Goal: Communication & Community: Answer question/provide support

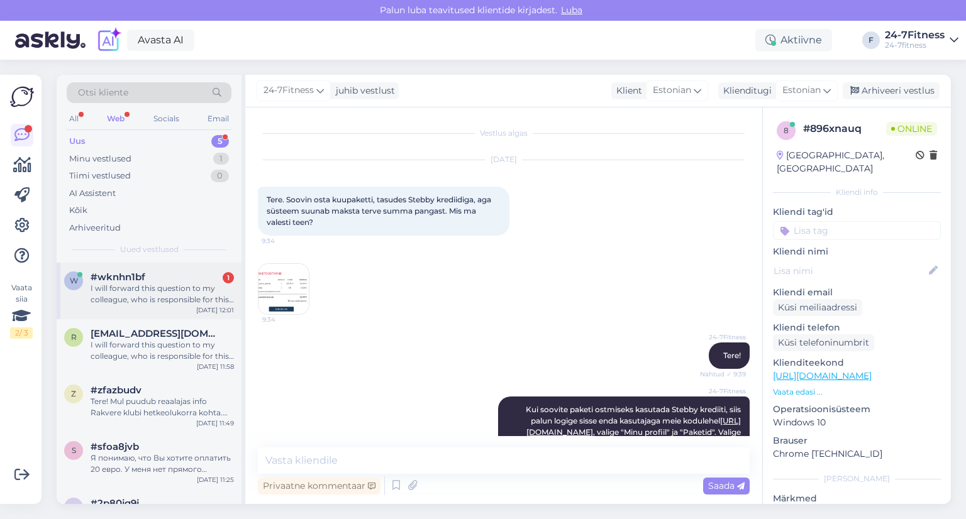
click at [144, 287] on div "I will forward this question to my colleague, who is responsible for this. The …" at bounding box center [162, 294] width 143 height 23
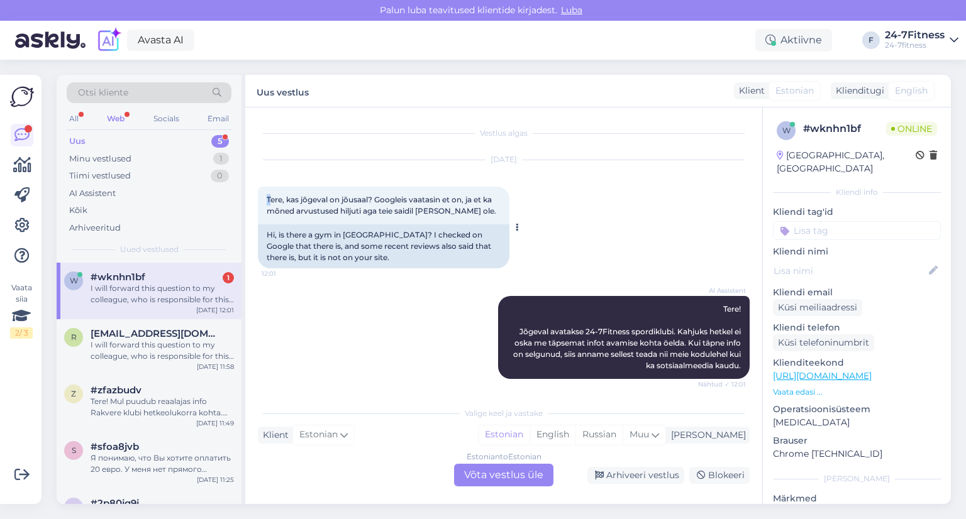
click at [270, 201] on span "Tere, kas jõgeval on jõusaal? Googleis vaatasin et on, ja et ka mõned arvustuse…" at bounding box center [382, 205] width 230 height 21
click at [448, 345] on div "AI Assistent Tere! Jõgeval avatakse 24-7Fitness spordiklubi. Kahjuks hetkel ei …" at bounding box center [504, 337] width 492 height 111
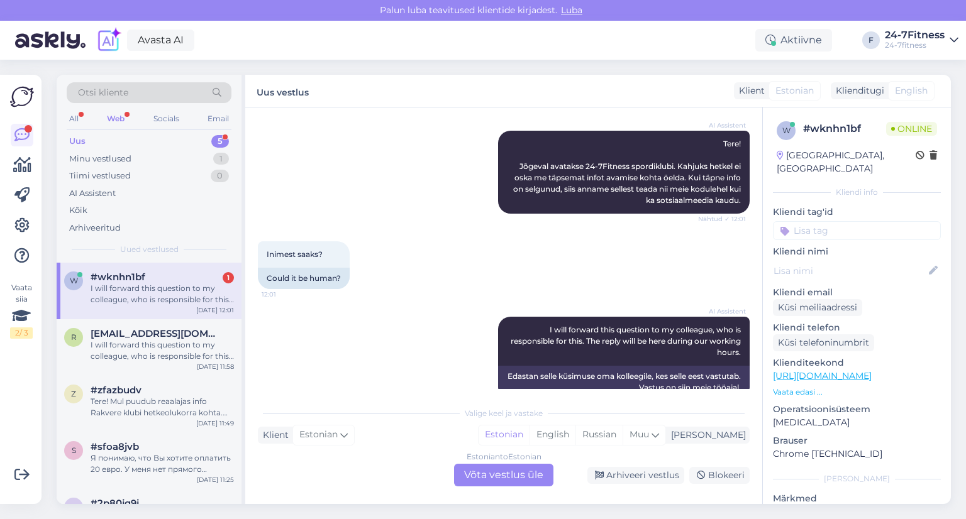
scroll to position [189, 0]
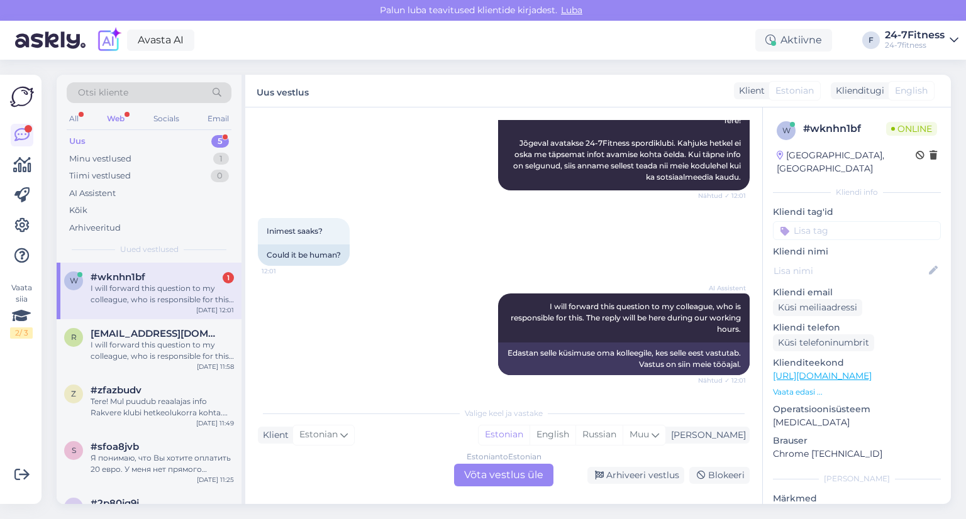
click at [501, 476] on div "Estonian to Estonian Võta vestlus üle" at bounding box center [503, 475] width 99 height 23
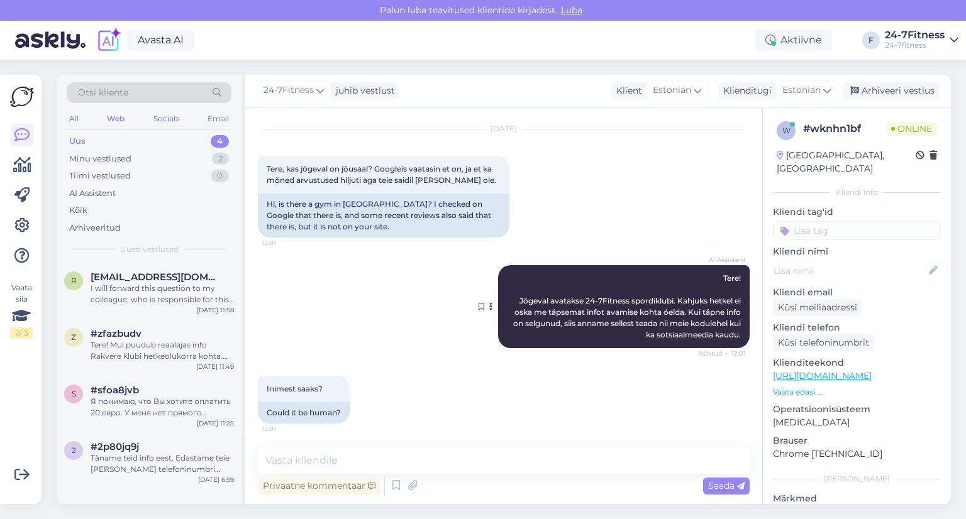
scroll to position [16, 0]
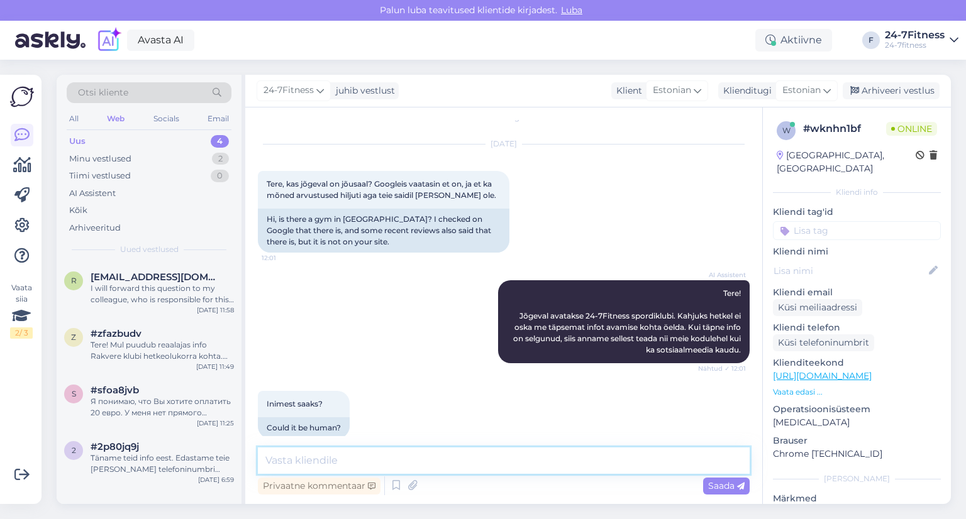
click at [338, 466] on textarea at bounding box center [504, 461] width 492 height 26
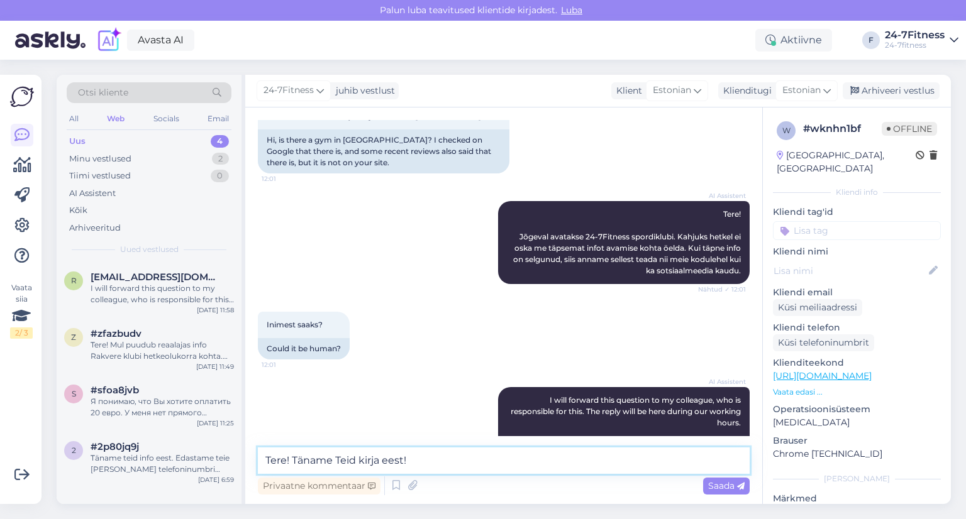
scroll to position [141, 0]
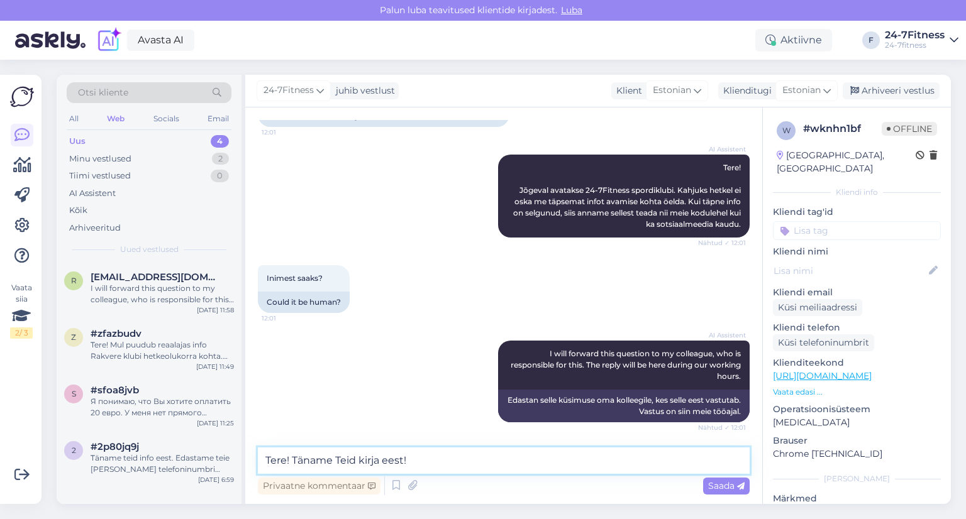
click at [440, 460] on textarea "Tere! Täname Teid kirja eest!" at bounding box center [504, 461] width 492 height 26
paste textarea "Jõgeval avatakse 24-7Fitness spordiklubi. Kahjuks hetkel ei oska me täpsemat in…"
type textarea "Tere! Täname Teid kirja eest! Jõgeval avatakse 24-7Fitness spordiklubi. Kahjuks…"
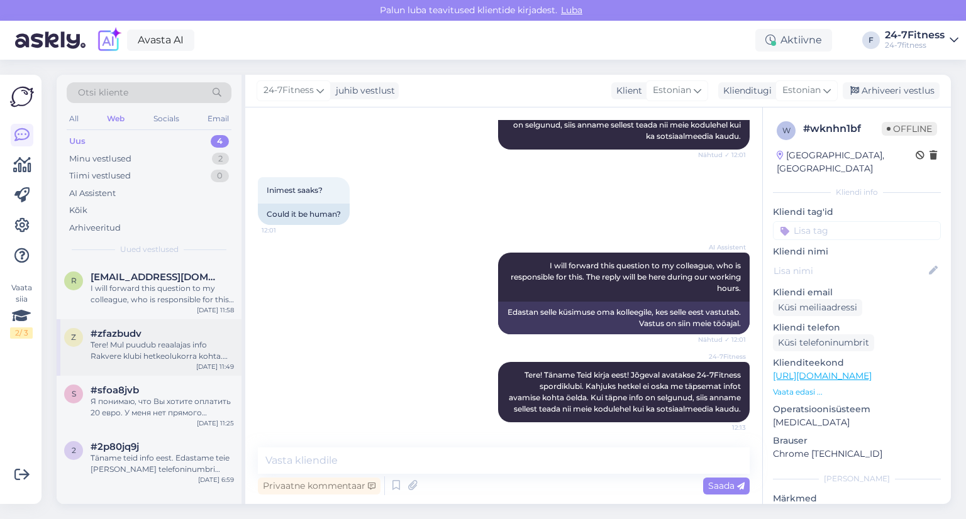
click at [138, 340] on div "Tere! Mul puudub reaalajas info Rakvere klubi hetkeolukorra kohta. Edastan Teie…" at bounding box center [162, 351] width 143 height 23
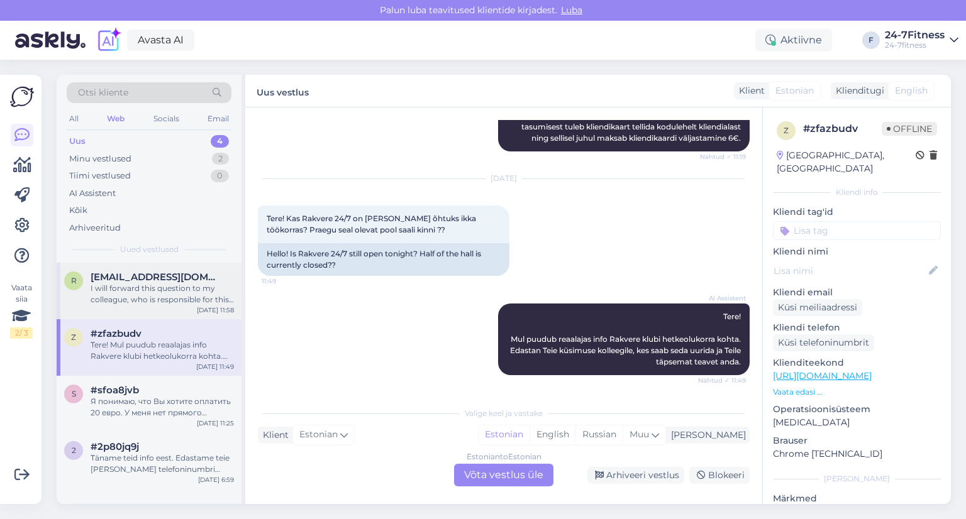
click at [146, 284] on div "I will forward this question to my colleague, who is responsible for this. The …" at bounding box center [162, 294] width 143 height 23
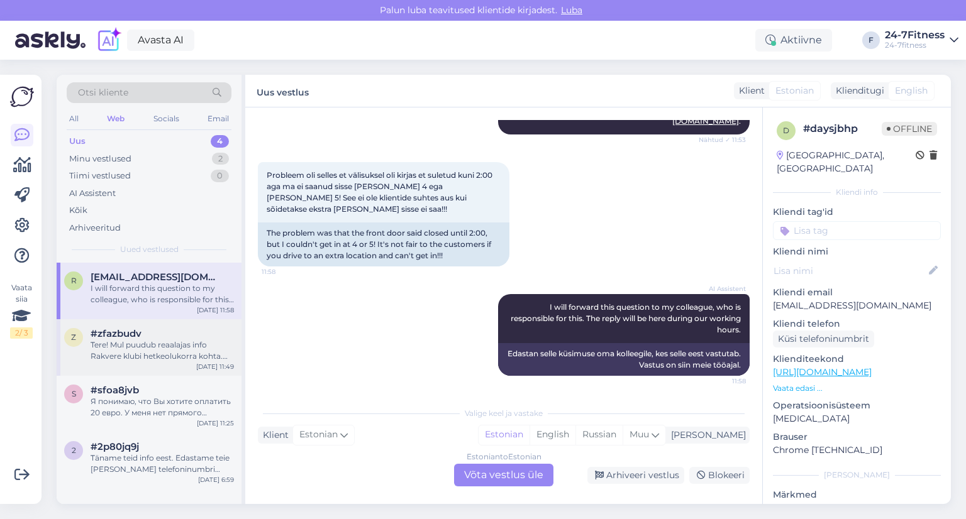
click at [135, 344] on div "Tere! Mul puudub reaalajas info Rakvere klubi hetkeolukorra kohta. Edastan Teie…" at bounding box center [162, 351] width 143 height 23
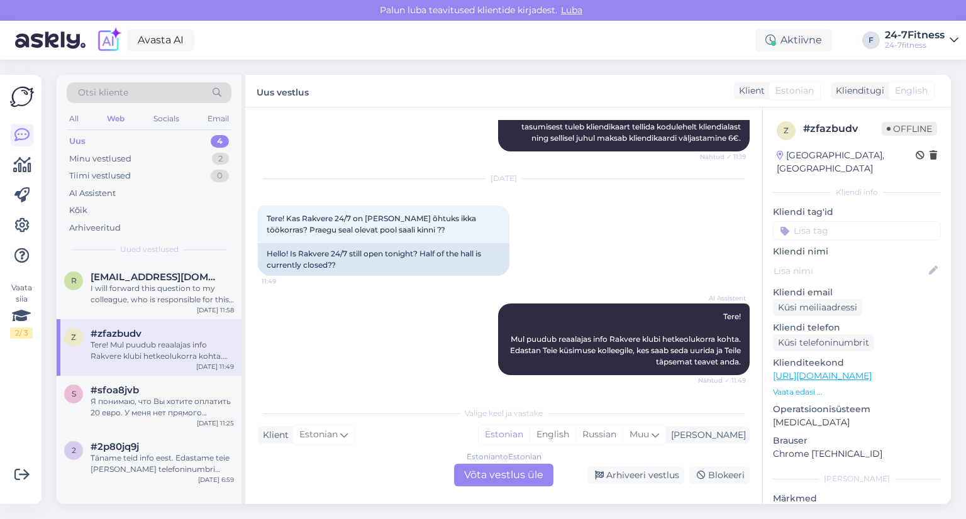
scroll to position [250, 0]
click at [141, 401] on div "Я понимаю, что Вы хотите оплатить 20 евро. У меня нет прямого доступа к банковс…" at bounding box center [162, 407] width 143 height 23
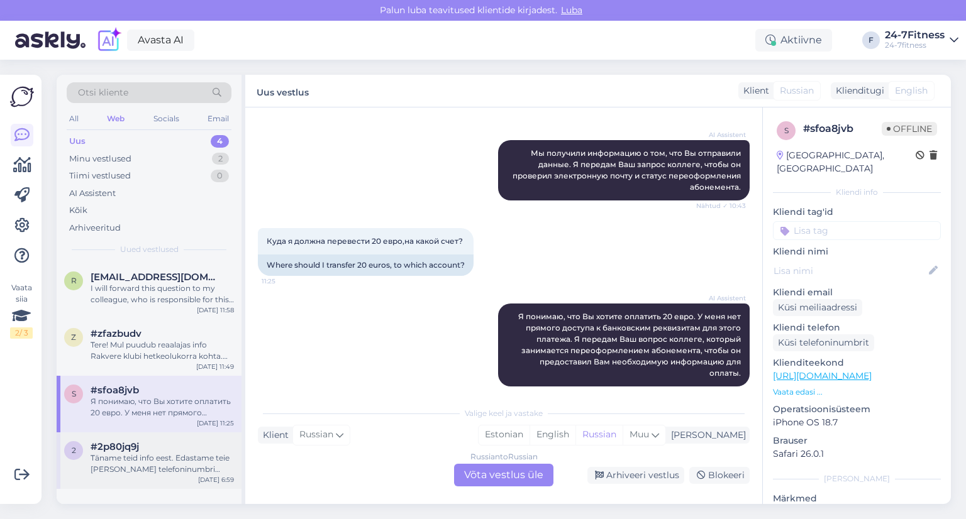
click at [124, 459] on div "Täname teid info eest. Edastame teie [PERSON_NAME] telefoninumbri kolleegile, k…" at bounding box center [162, 464] width 143 height 23
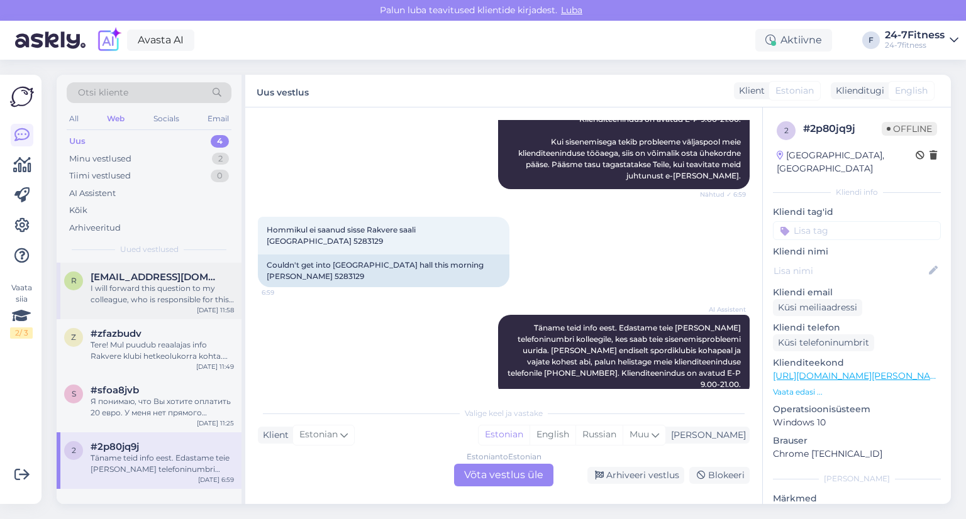
click at [134, 292] on div "I will forward this question to my colleague, who is responsible for this. The …" at bounding box center [162, 294] width 143 height 23
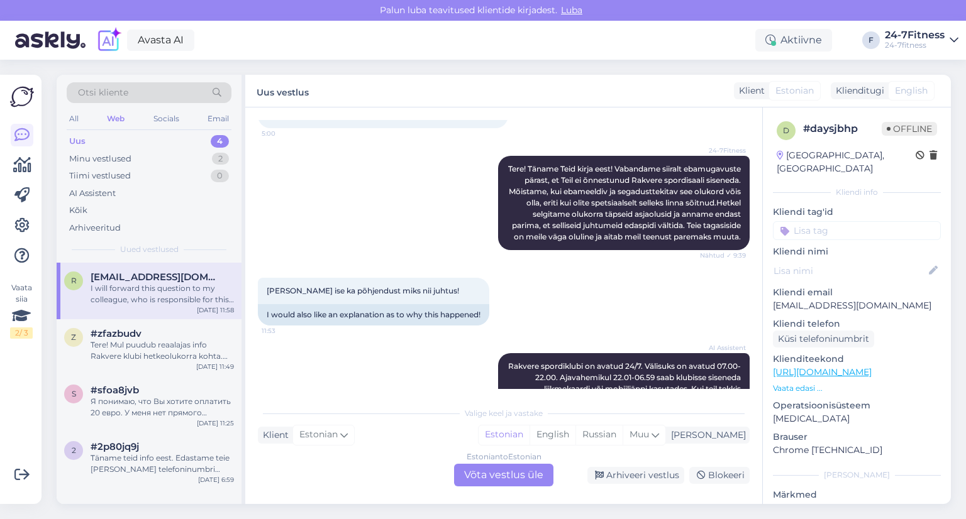
scroll to position [285, 0]
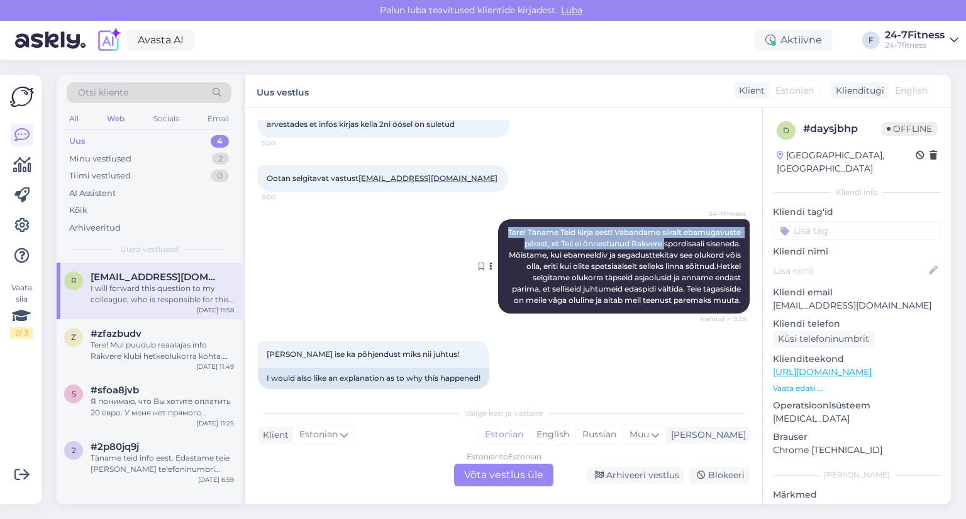
drag, startPoint x: 553, startPoint y: 231, endPoint x: 735, endPoint y: 243, distance: 182.7
click at [735, 243] on div "24-7Fitness Tere! Täname Teid kirja eest! Vabandame siiralt ebamugavuste pärast…" at bounding box center [624, 266] width 252 height 94
copy span "Tere! Täname Teid kirja eest! Vabandame siiralt ebamugavuste pärast, et Teil ei…"
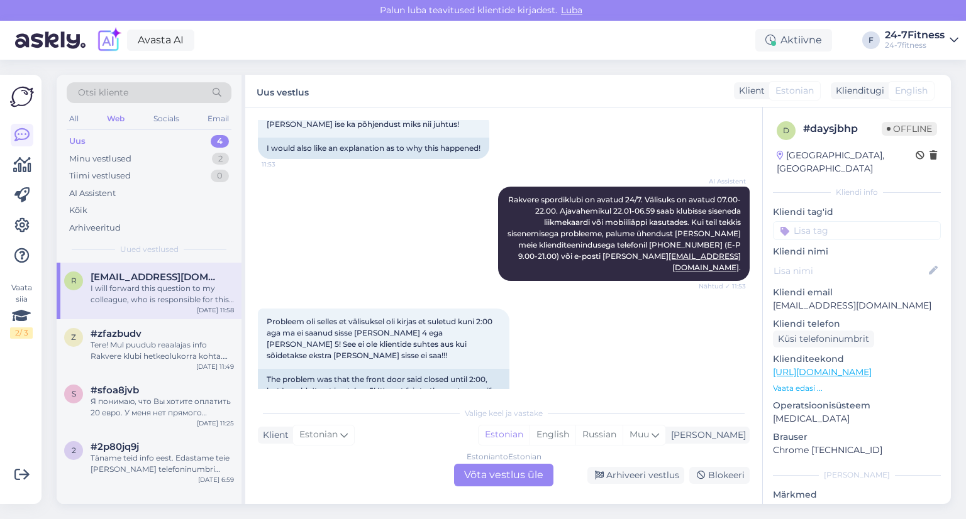
scroll to position [662, 0]
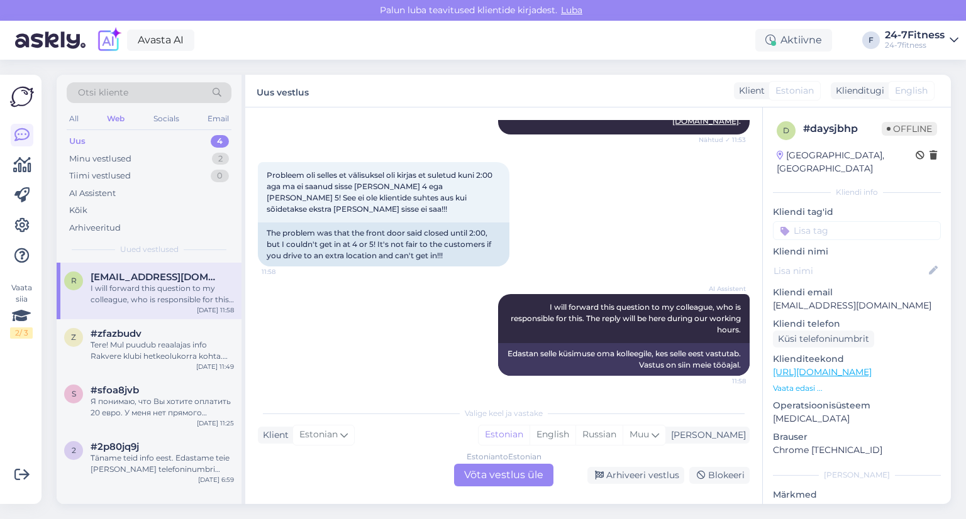
click at [494, 474] on div "Estonian to Estonian Võta vestlus üle" at bounding box center [503, 475] width 99 height 23
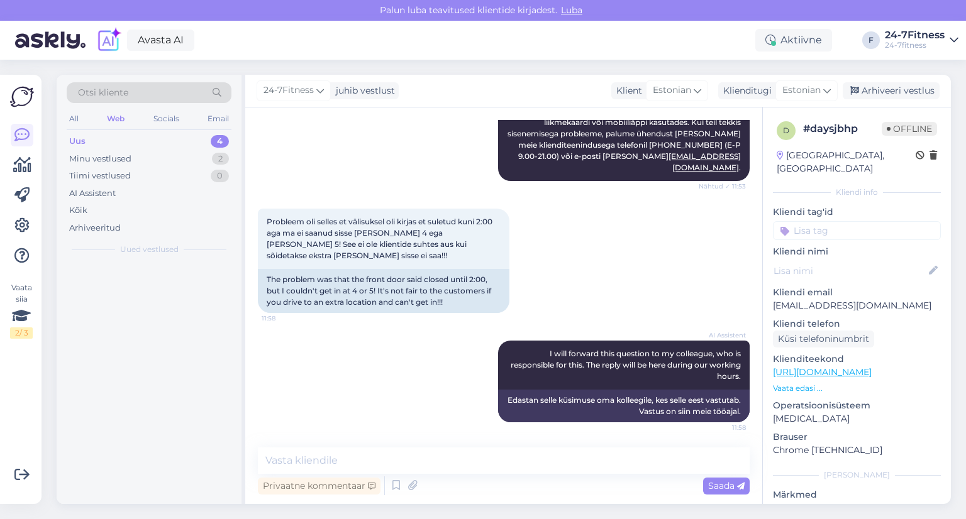
scroll to position [616, 0]
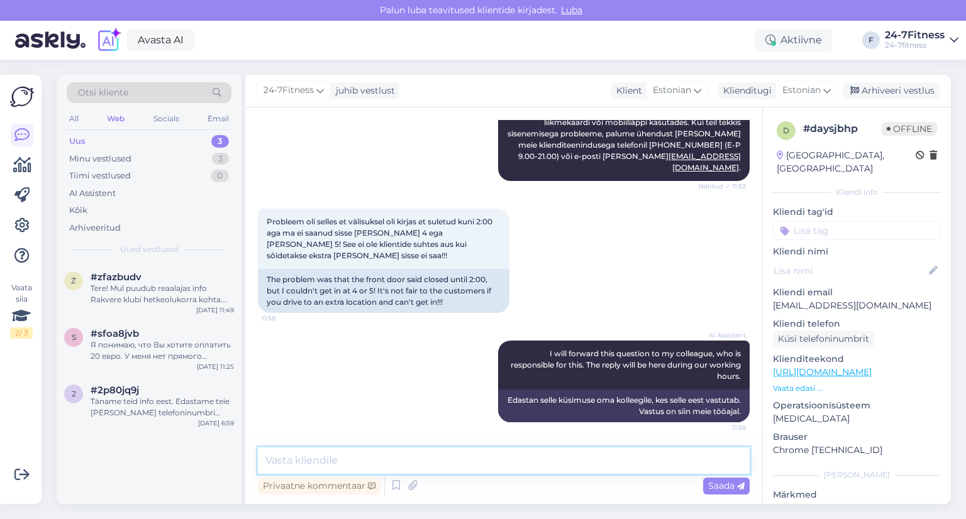
click at [396, 459] on textarea at bounding box center [504, 461] width 492 height 26
paste textarea "Tere! Täname Teid kirja eest! Vabandame siiralt ebamugavuste pärast, et Teil ei…"
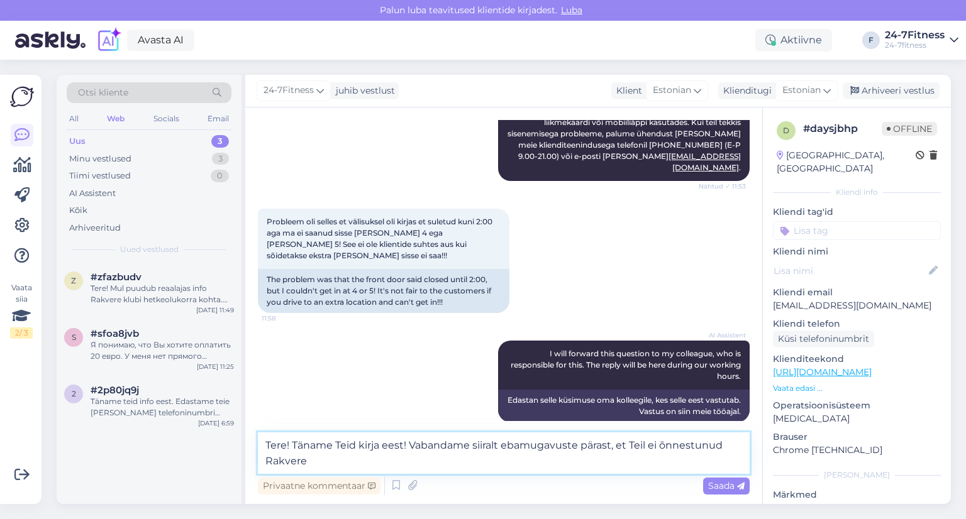
scroll to position [631, 0]
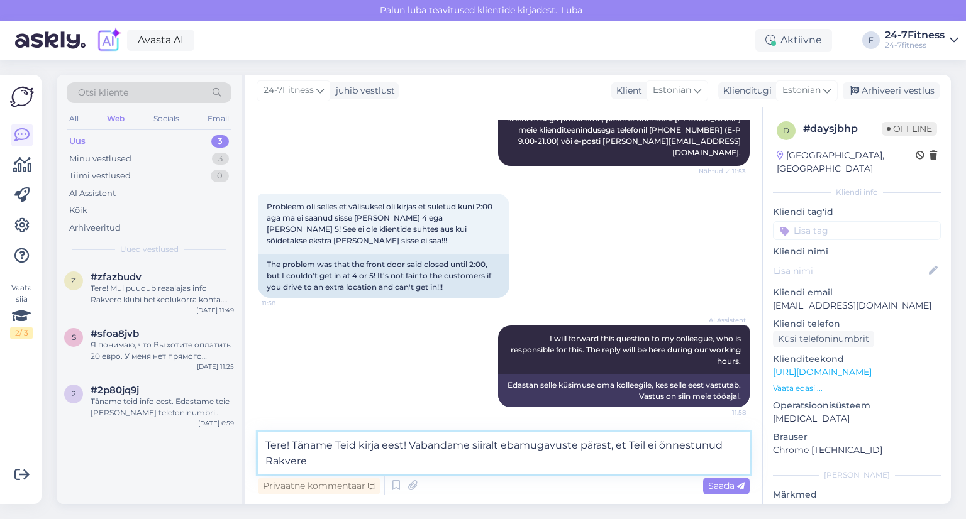
click at [473, 446] on textarea "Tere! Täname Teid kirja eest! Vabandame siiralt ebamugavuste pärast, et Teil ei…" at bounding box center [504, 453] width 492 height 41
click at [541, 445] on textarea "Tere! Täname Teid kirja eest! Vabandame veelkordsiiralt ebamugavuste pärast, et…" at bounding box center [504, 453] width 492 height 41
drag, startPoint x: 541, startPoint y: 445, endPoint x: 530, endPoint y: 445, distance: 10.7
click at [530, 445] on textarea "Tere! Täname Teid kirja eest! Vabandame veelkordsiiralt ebamugavuste pärast, et…" at bounding box center [504, 453] width 492 height 41
click at [524, 446] on textarea "Tere! Täname Teid kirja eest! Vabandame veelkord ebamugavuste pärast, et Teil e…" at bounding box center [504, 453] width 492 height 41
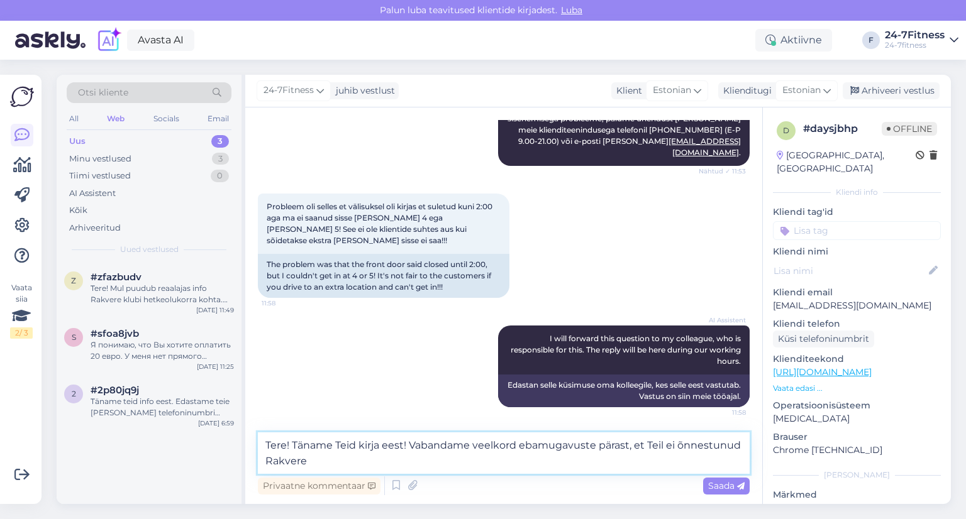
drag, startPoint x: 629, startPoint y: 446, endPoint x: 744, endPoint y: 456, distance: 115.6
click at [744, 456] on textarea "Tere! Täname Teid kirja eest! Vabandame veelkord ebamugavuste pärast, et Teil e…" at bounding box center [504, 453] width 492 height 41
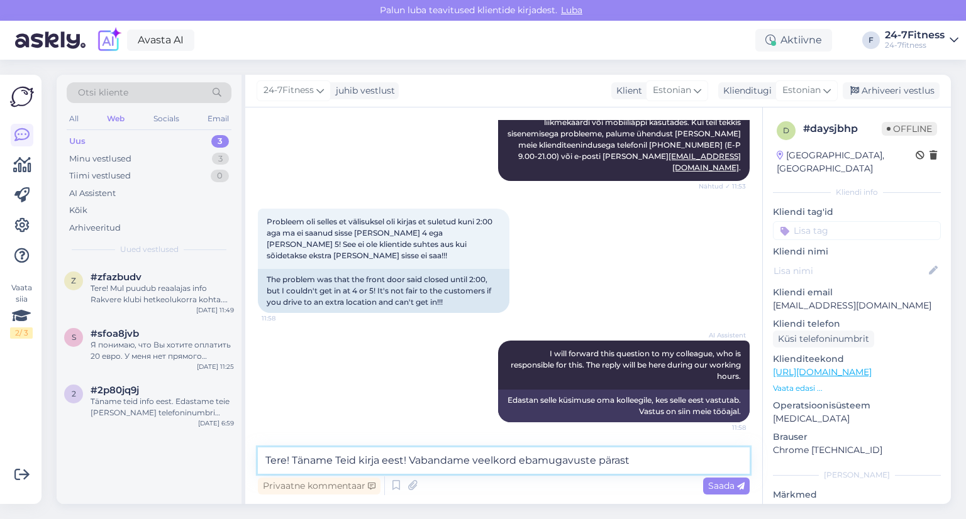
scroll to position [616, 0]
type textarea "Tere! Täname Teid kirja eest! Vabandame veelkord ebamugavuste pärast!"
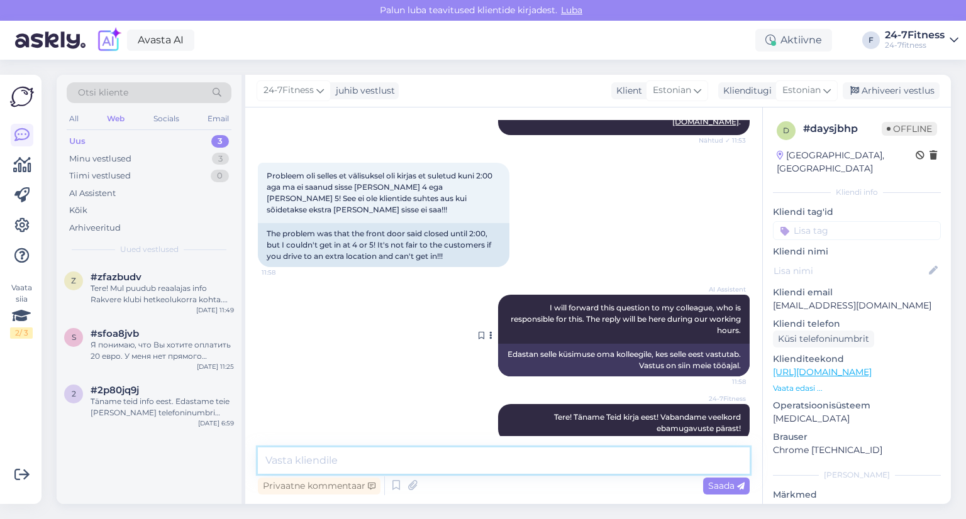
scroll to position [681, 0]
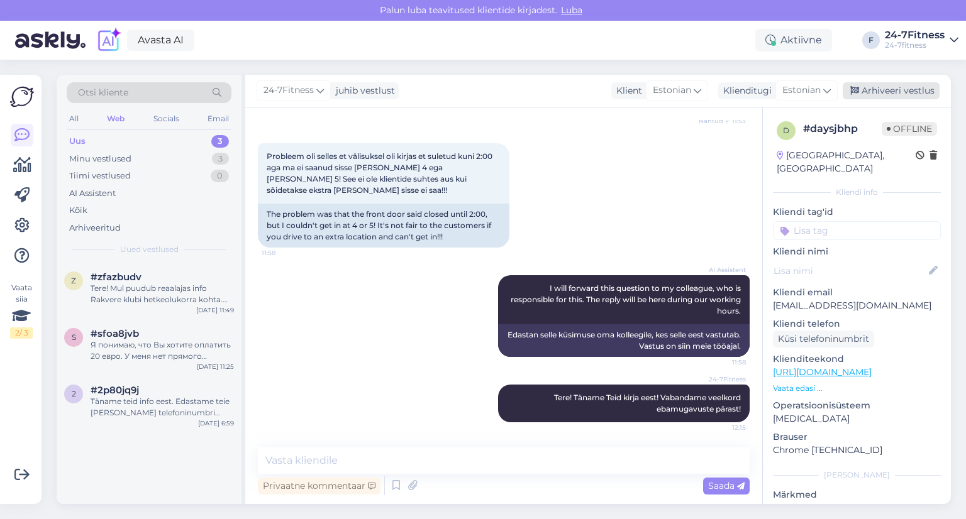
click at [903, 89] on div "Arhiveeri vestlus" at bounding box center [891, 90] width 97 height 17
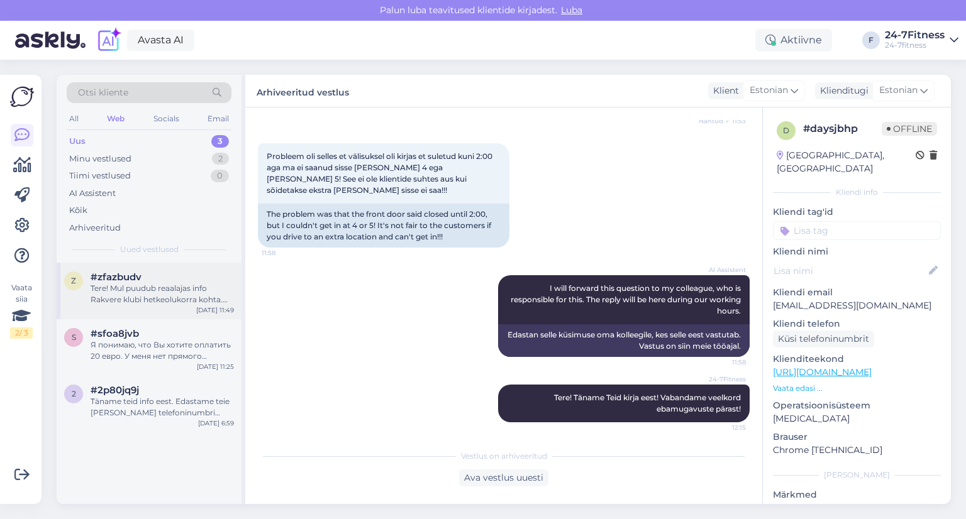
click at [118, 290] on div "Tere! Mul puudub reaalajas info Rakvere klubi hetkeolukorra kohta. Edastan Teie…" at bounding box center [162, 294] width 143 height 23
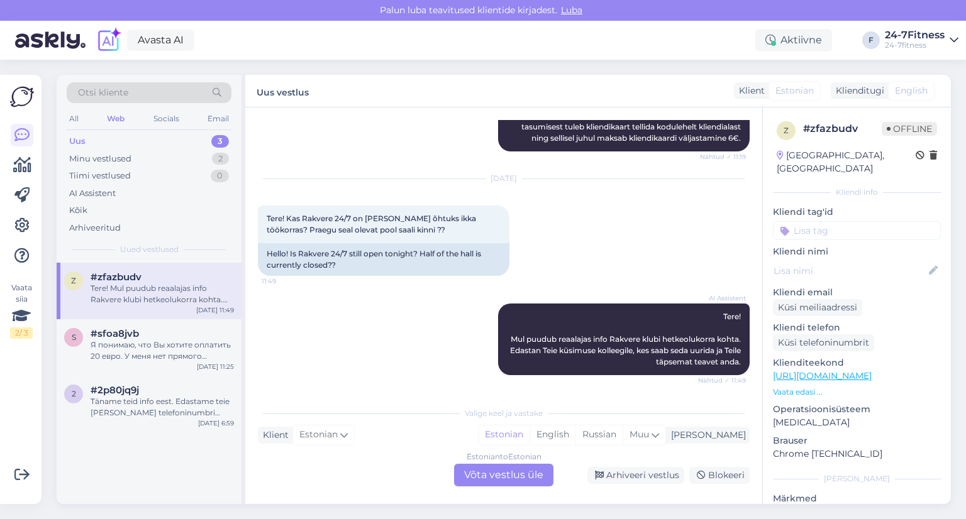
click at [495, 476] on div "Estonian to Estonian Võta vestlus üle" at bounding box center [503, 475] width 99 height 23
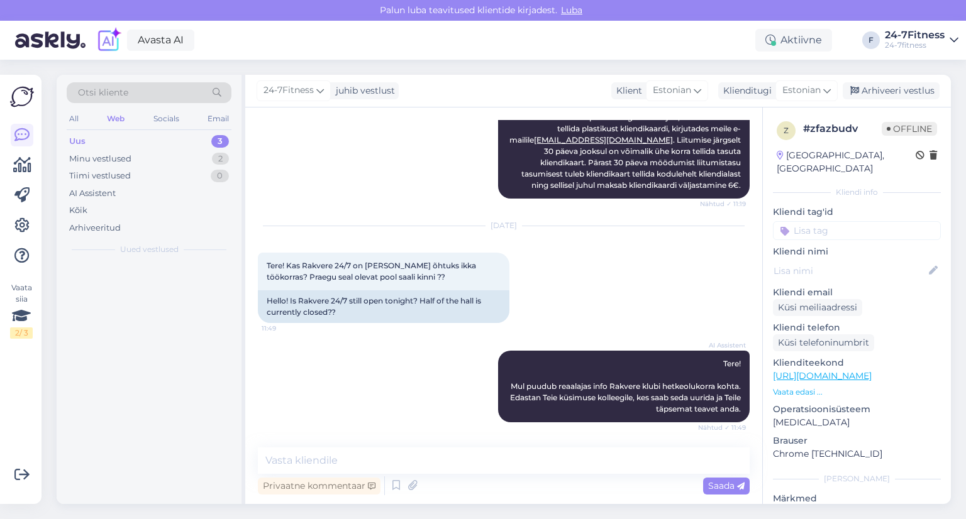
scroll to position [204, 0]
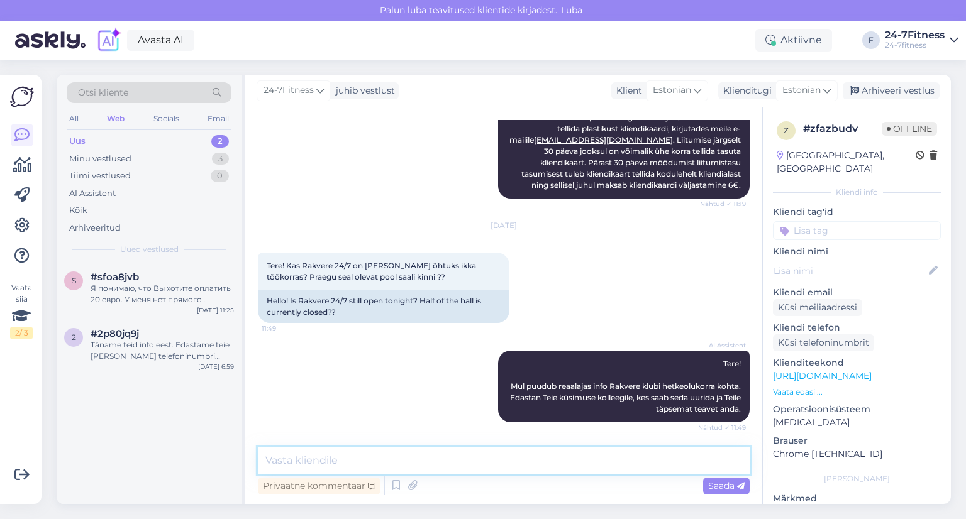
click at [356, 459] on textarea at bounding box center [504, 461] width 492 height 26
type textarea "Tere!"
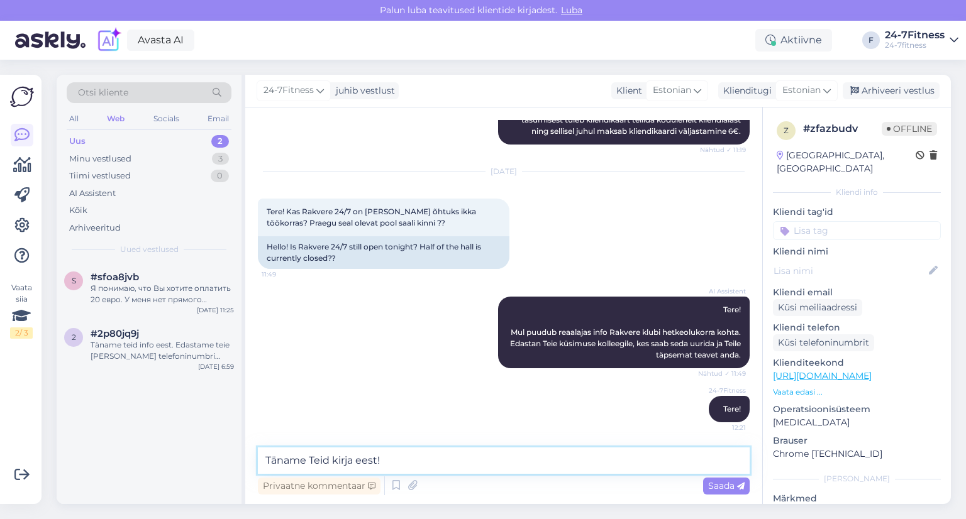
paste textarea "Rakvere spordisaali on Teil võimalik külastada õhtul. Vabandame tekkinud ebamug…"
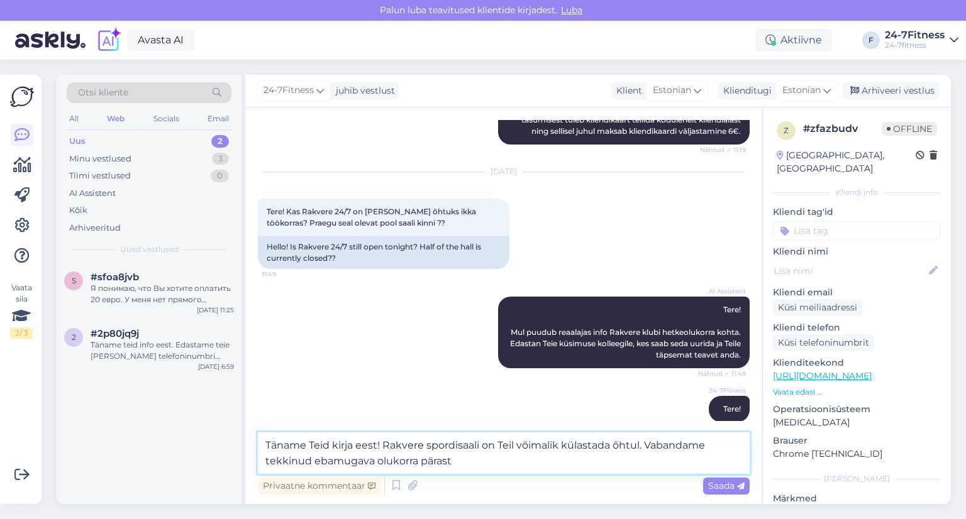
click at [639, 445] on textarea "Täname Teid kirja eest! Rakvere spordisaali on Teil võimalik külastada õhtul. V…" at bounding box center [504, 453] width 492 height 41
type textarea "Täname Teid kirja eest! Rakvere spordisaali on alates tänasest avatud. Vabandam…"
click at [722, 484] on span "Saada" at bounding box center [726, 485] width 36 height 11
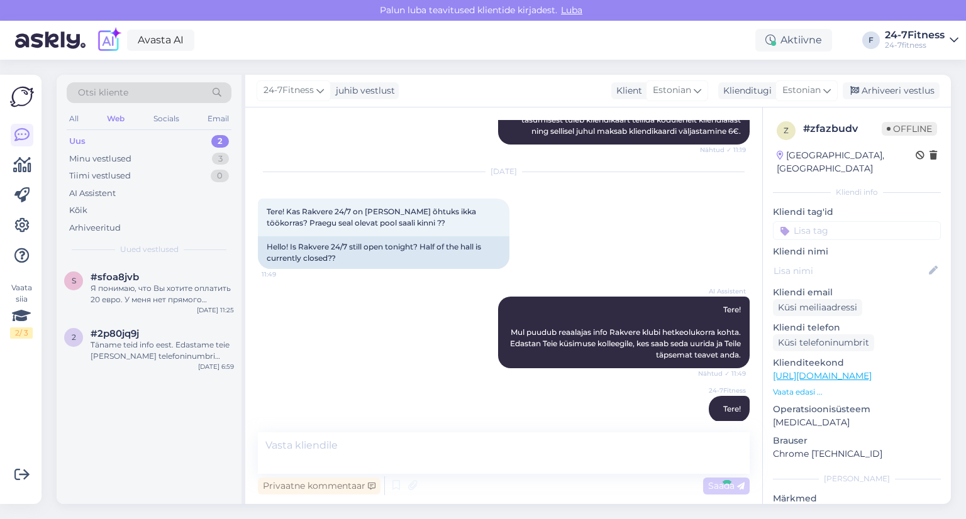
scroll to position [335, 0]
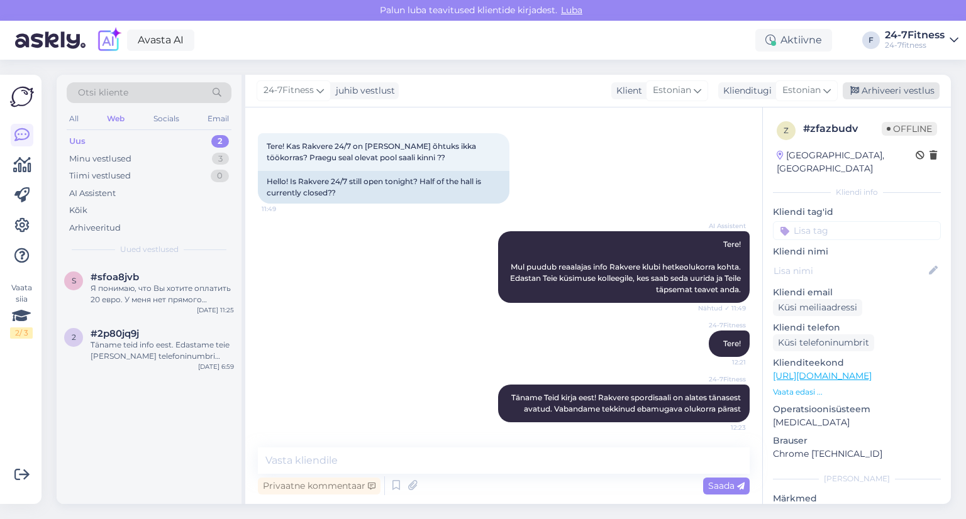
click at [903, 87] on div "Arhiveeri vestlus" at bounding box center [891, 90] width 97 height 17
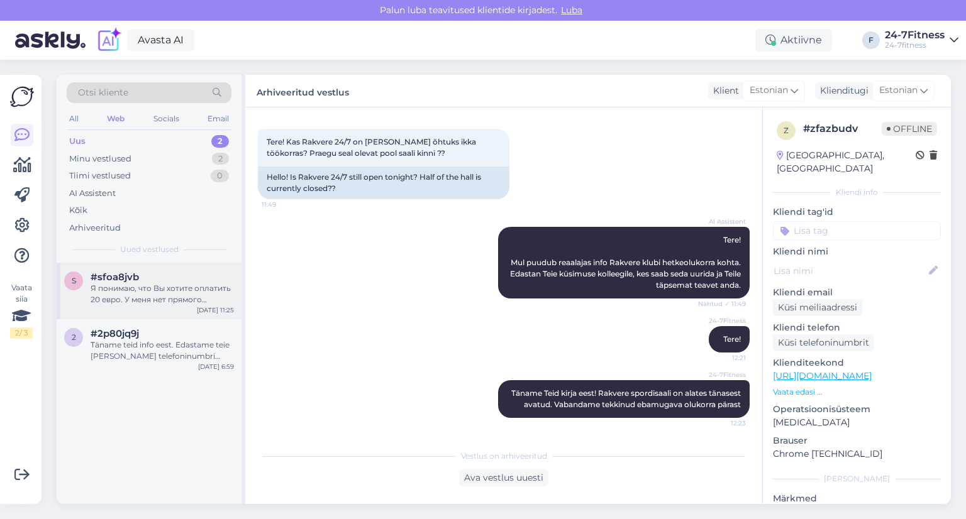
click at [145, 296] on div "Я понимаю, что Вы хотите оплатить 20 евро. У меня нет прямого доступа к банковс…" at bounding box center [162, 294] width 143 height 23
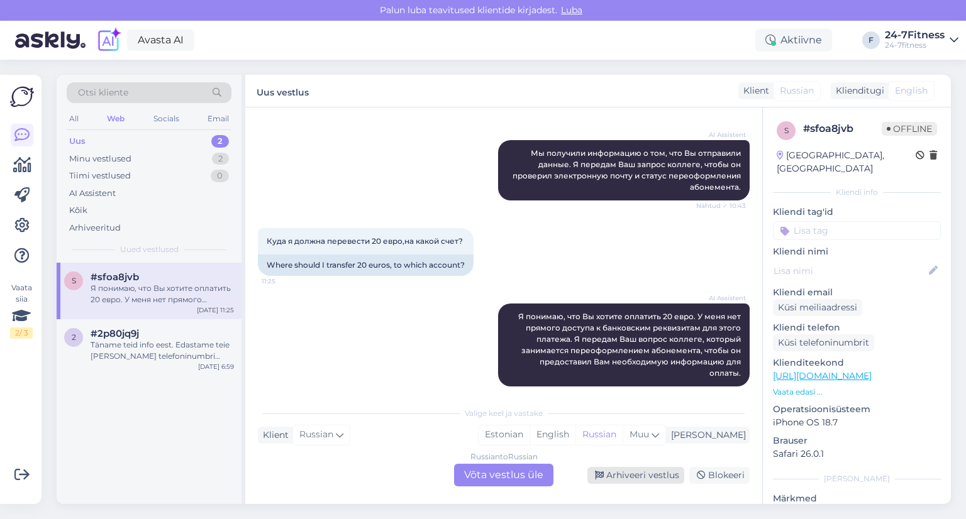
click at [633, 472] on div "Arhiveeri vestlus" at bounding box center [635, 475] width 97 height 17
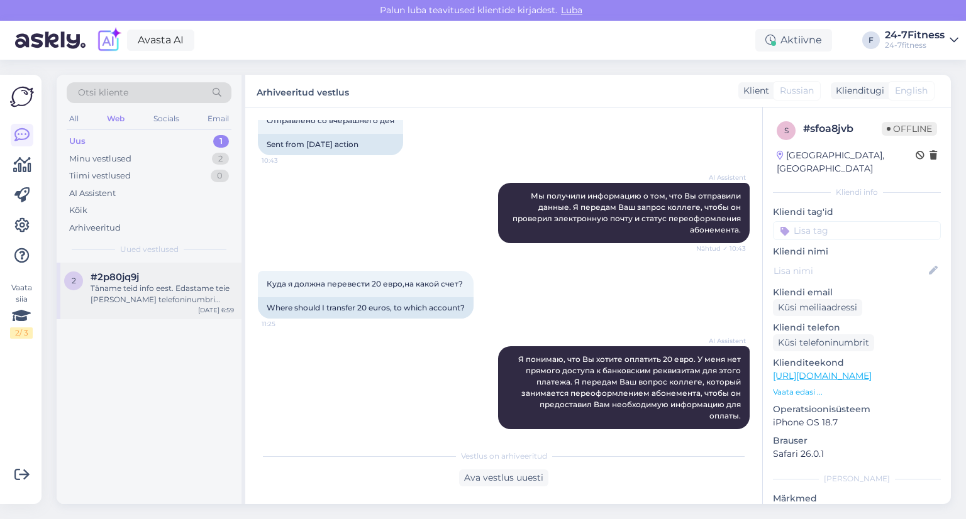
click at [126, 294] on div "Täname teid info eest. Edastame teie [PERSON_NAME] telefoninumbri kolleegile, k…" at bounding box center [162, 294] width 143 height 23
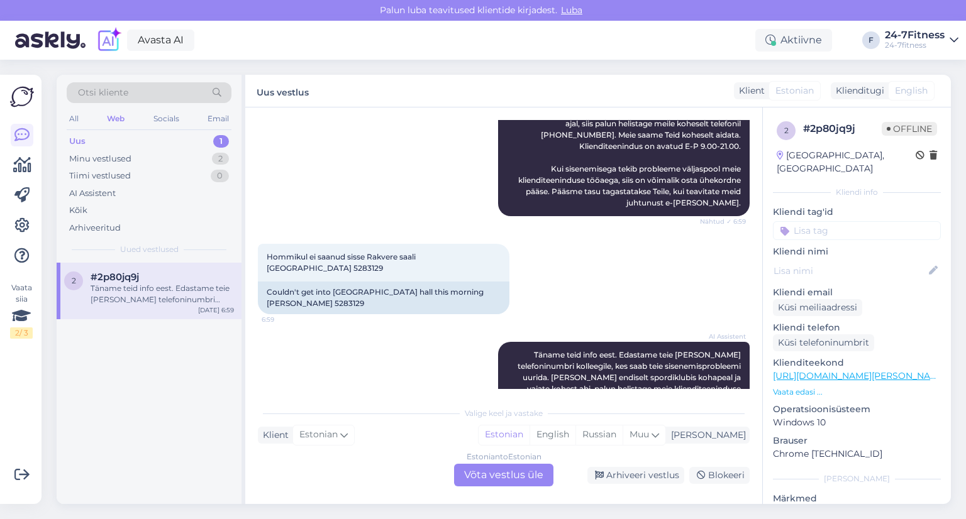
scroll to position [360, 0]
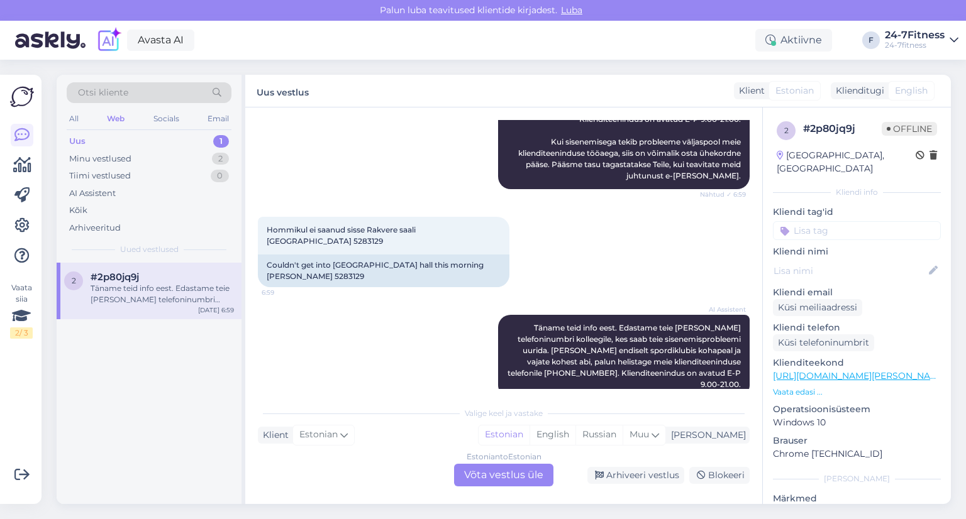
click at [124, 142] on div "Uus 1" at bounding box center [149, 142] width 165 height 18
click at [511, 477] on div "Estonian to Estonian Võta vestlus üle" at bounding box center [503, 475] width 99 height 23
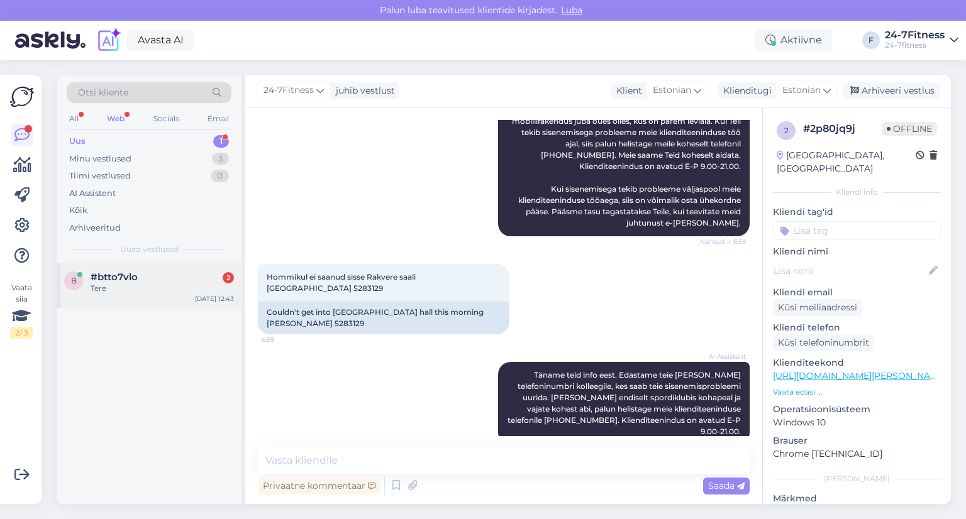
click at [139, 287] on div "Tere" at bounding box center [162, 288] width 143 height 11
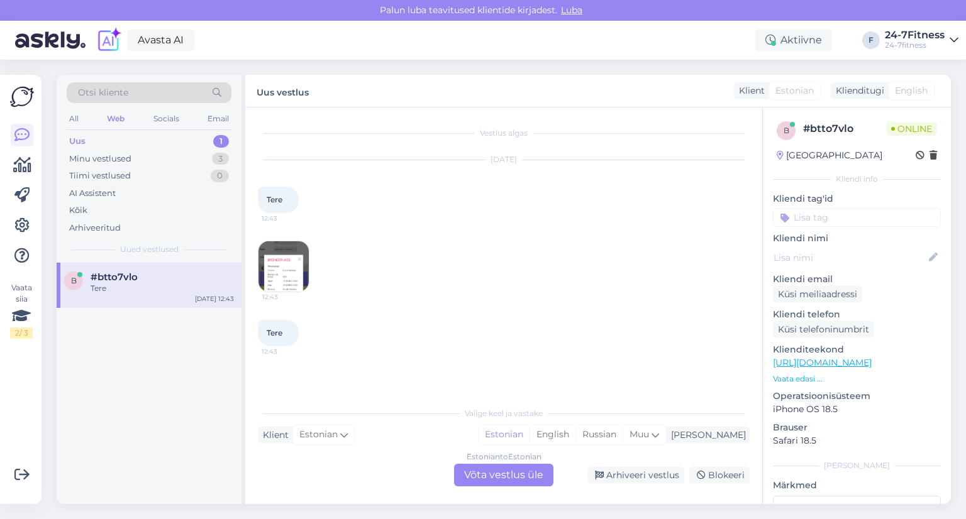
click at [287, 276] on img at bounding box center [283, 266] width 50 height 50
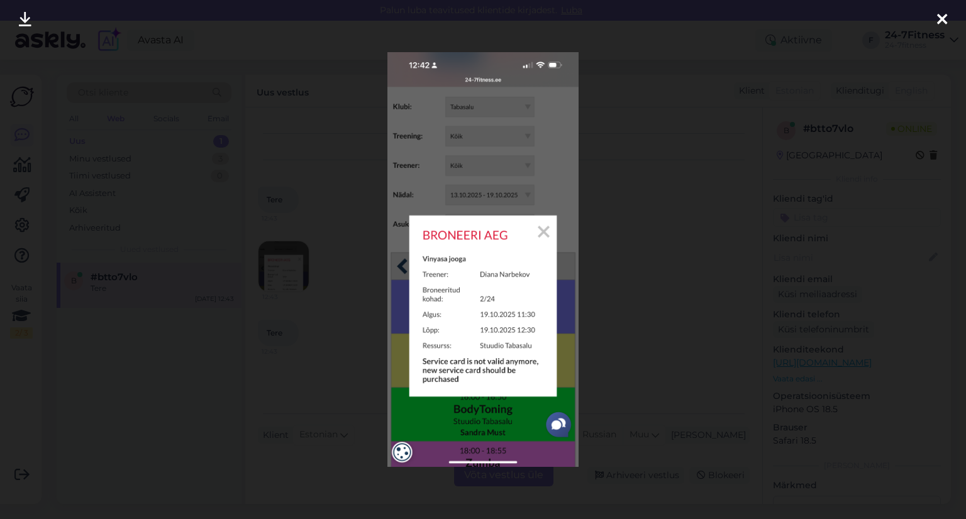
click at [941, 21] on icon at bounding box center [942, 20] width 10 height 16
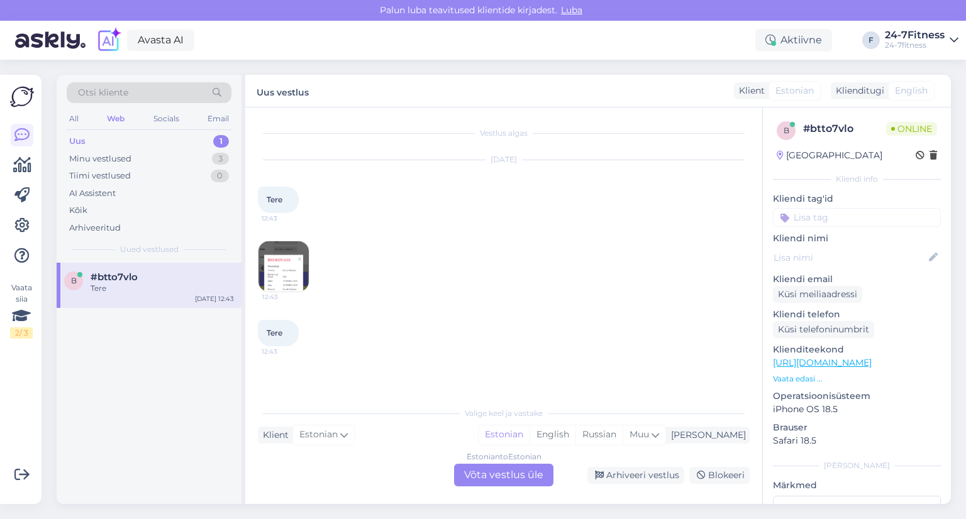
scroll to position [25, 0]
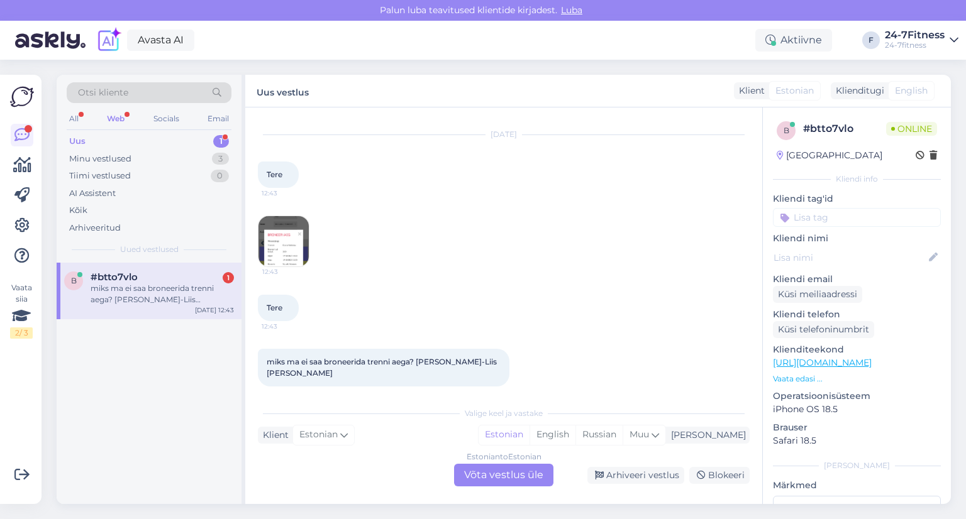
click at [284, 248] on img at bounding box center [283, 241] width 50 height 50
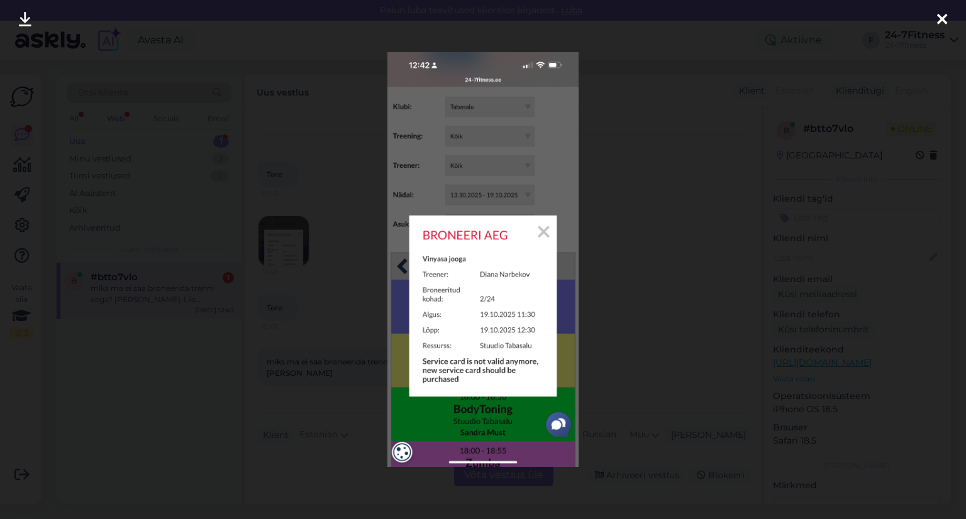
click at [943, 22] on icon at bounding box center [942, 20] width 10 height 16
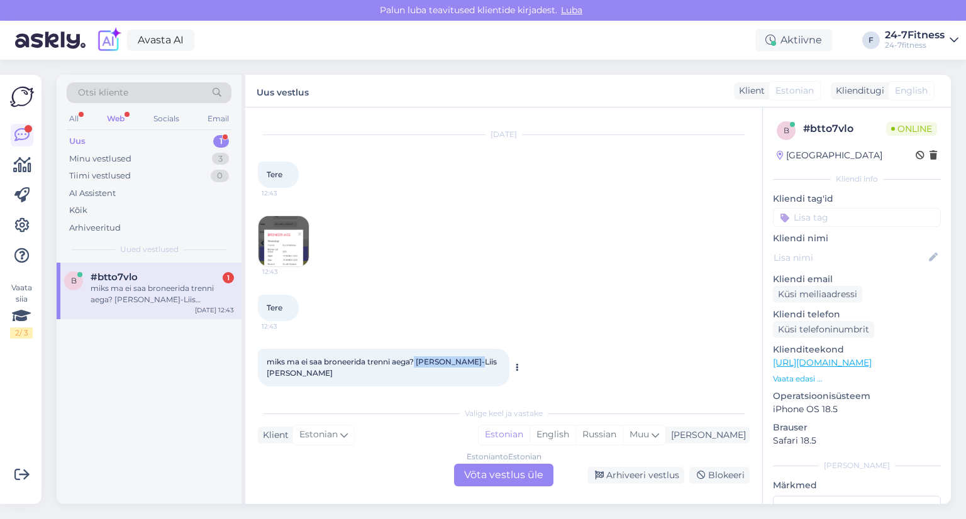
drag, startPoint x: 470, startPoint y: 363, endPoint x: 433, endPoint y: 365, distance: 37.1
click at [422, 365] on span "miks ma ei saa broneerida trenni aega? [PERSON_NAME]-Liis [PERSON_NAME]" at bounding box center [383, 367] width 232 height 21
copy span "[PERSON_NAME]-Liis [PERSON_NAME]"
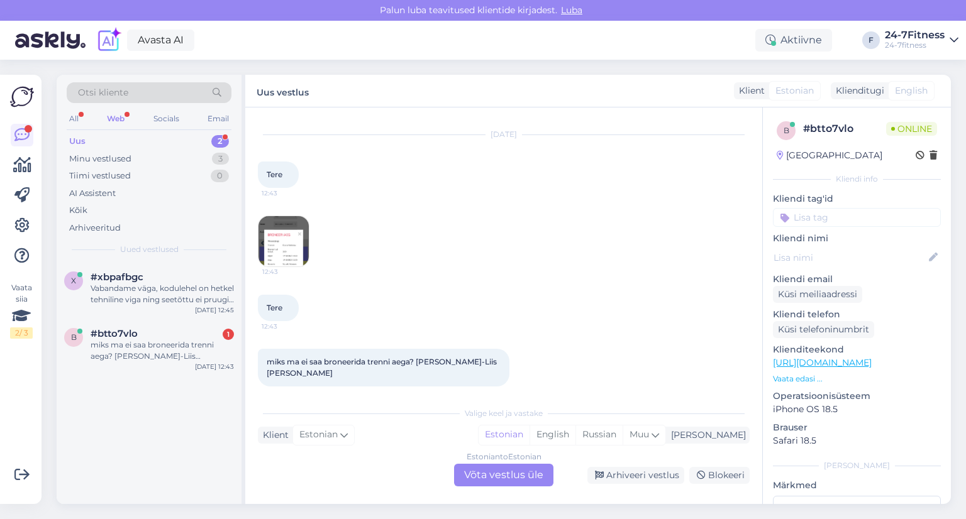
click at [498, 477] on div "Estonian to Estonian Võta vestlus üle" at bounding box center [503, 475] width 99 height 23
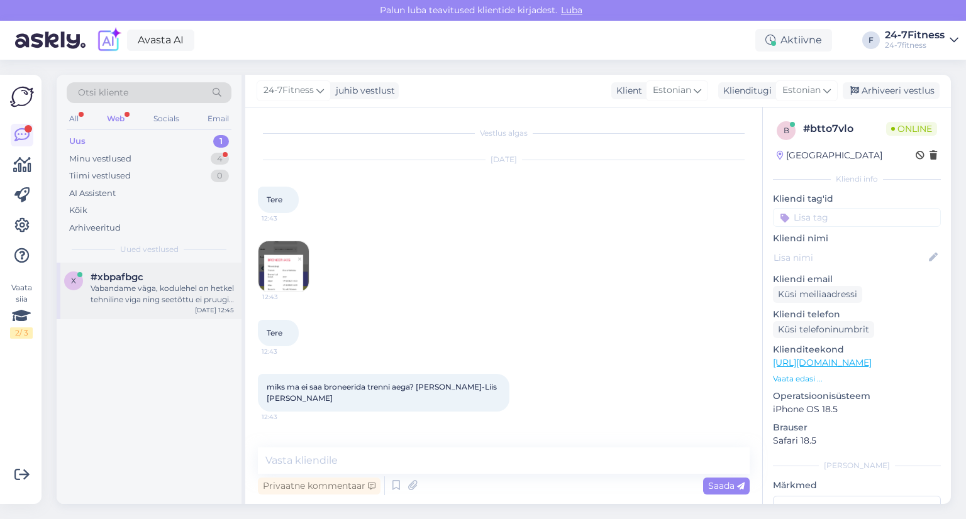
click at [137, 292] on div "Vabandame väga, kodulehel on hetkel tehniline viga ning seetõttu ei pruugi rühm…" at bounding box center [162, 294] width 143 height 23
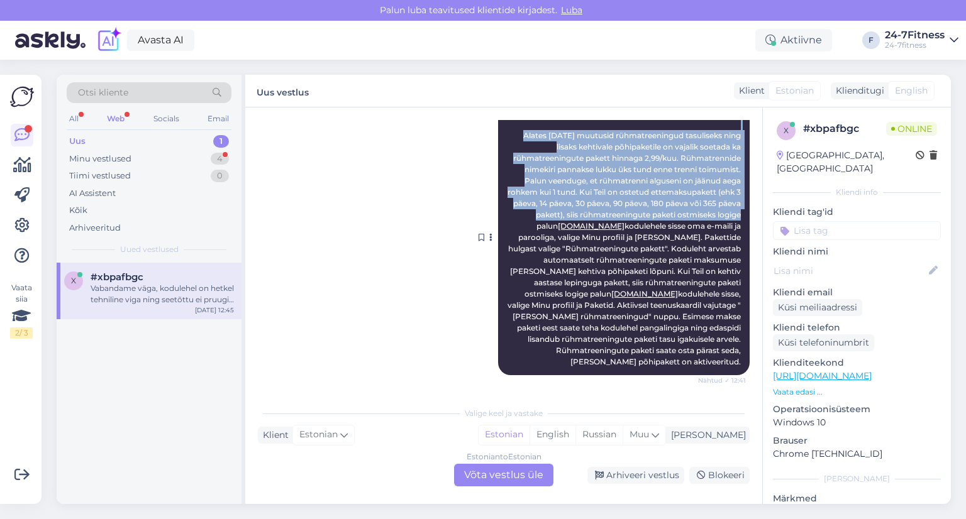
scroll to position [252, 0]
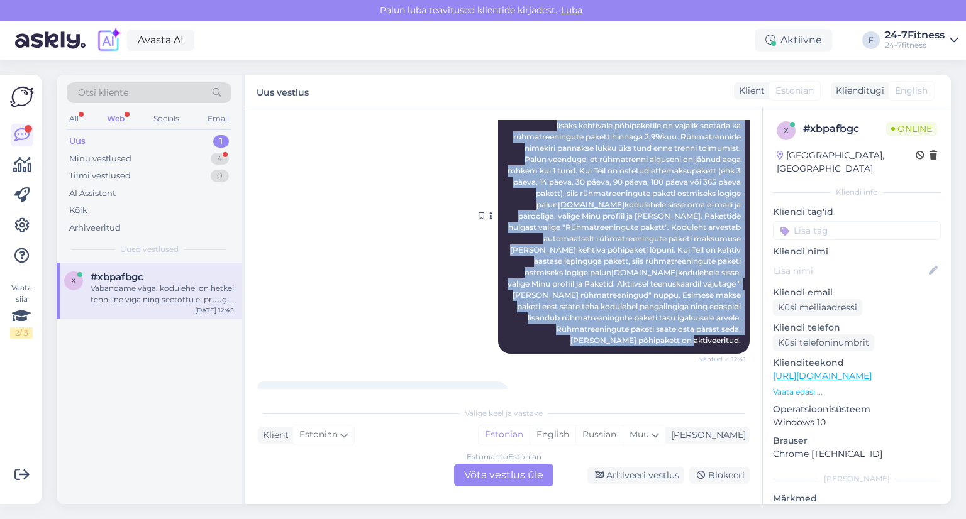
drag, startPoint x: 711, startPoint y: 152, endPoint x: 730, endPoint y: 338, distance: 187.1
click at [732, 340] on div "AI Assistent Tere! Alates [DATE] muutusid rühmatreeningud tasuliseks ning lisak…" at bounding box center [624, 216] width 252 height 275
copy span "Lore! Ipsumd 02.75.73 sitametc adipiscingelits doeiusmodt inci utlabo etdolorem…"
click at [105, 139] on div "Uus 1" at bounding box center [149, 142] width 165 height 18
click at [133, 159] on div "Minu vestlused 4" at bounding box center [149, 159] width 165 height 18
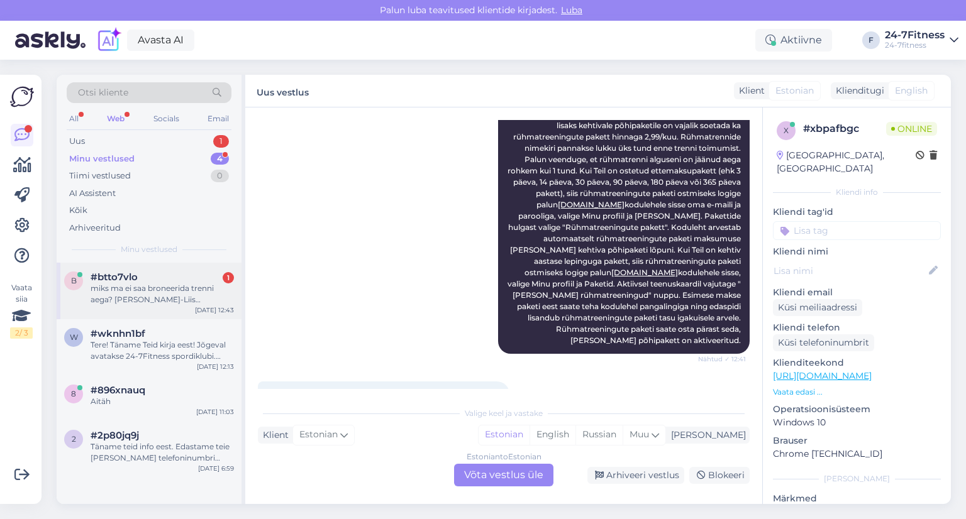
click at [135, 289] on div "miks ma ei saa broneerida trenni aega? [PERSON_NAME]-Liis [PERSON_NAME]" at bounding box center [162, 294] width 143 height 23
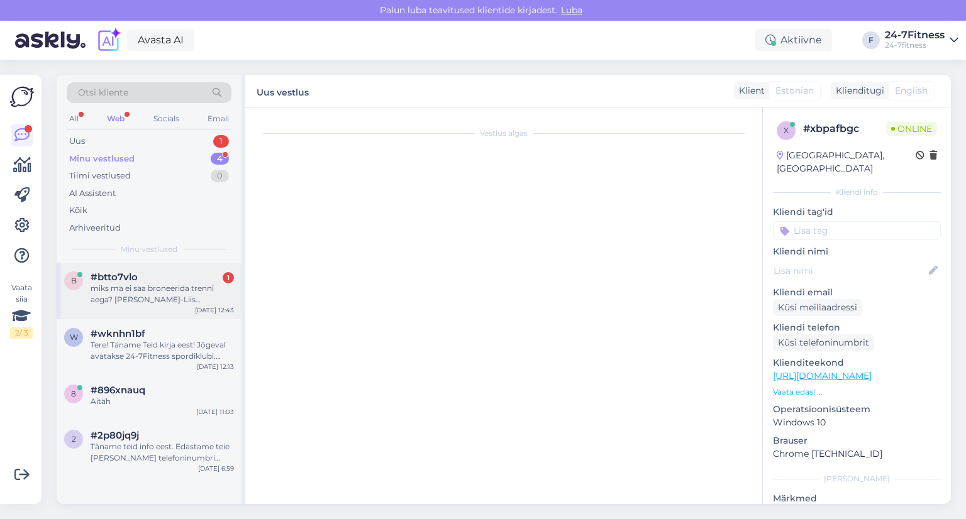
scroll to position [0, 0]
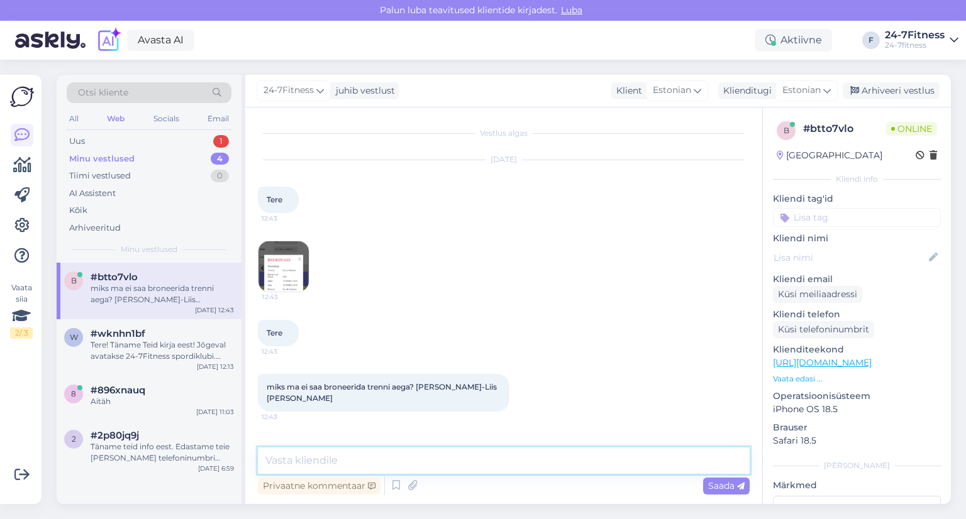
click at [384, 461] on textarea at bounding box center [504, 461] width 492 height 26
paste textarea "Lore! Ipsumd 53.51.53 sitametc adipiscingelits doeiusmodt inci utlabo etdolorem…"
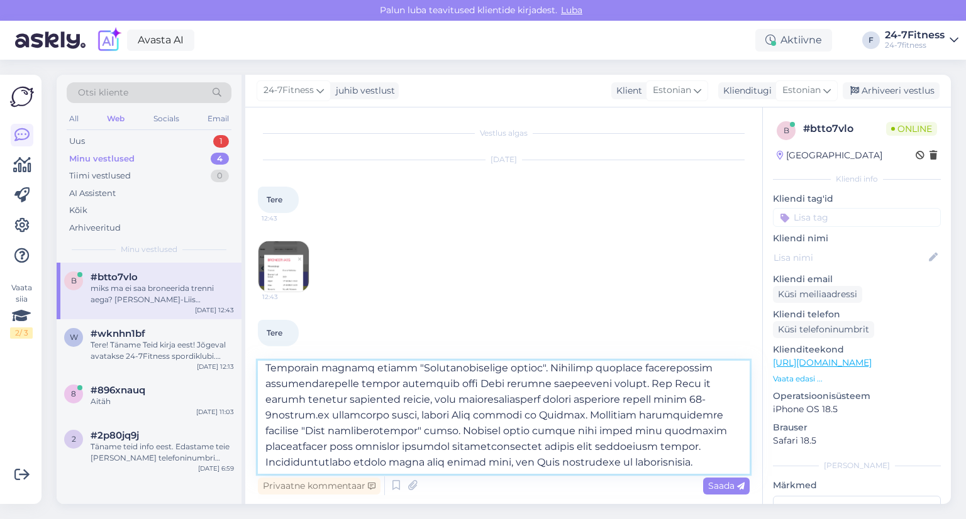
scroll to position [133, 0]
type textarea "Lore! Ipsumd 53.51.53 sitametc adipiscingelits doeiusmodt inci utlabo etdolorem…"
click at [727, 483] on span "Saada" at bounding box center [726, 485] width 36 height 11
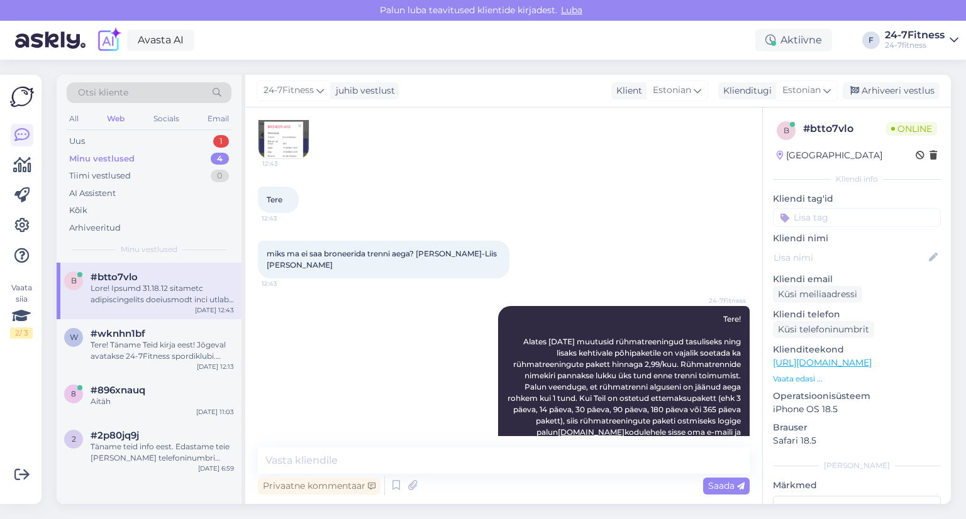
scroll to position [92, 0]
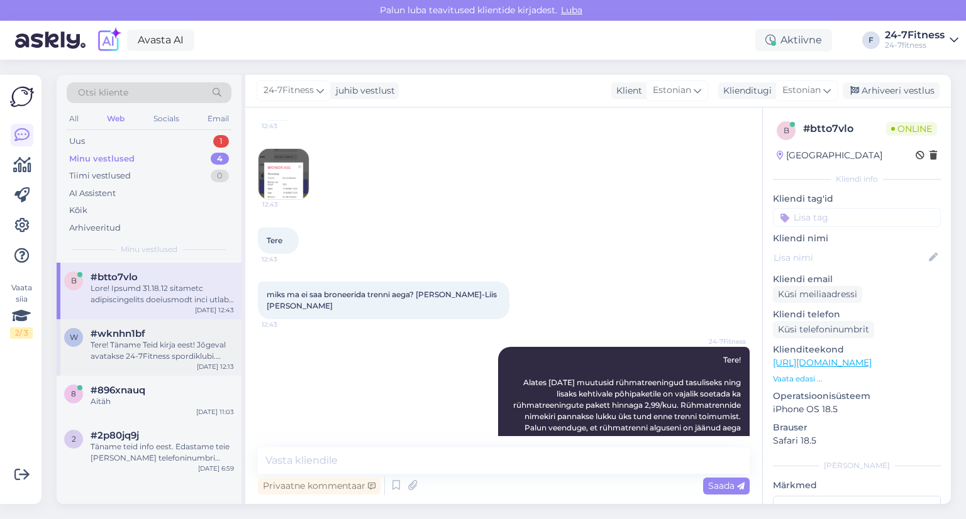
click at [157, 340] on div "Tere! Täname Teid kirja eest! Jõgeval avatakse 24-7Fitness spordiklubi. Kahjuks…" at bounding box center [162, 351] width 143 height 23
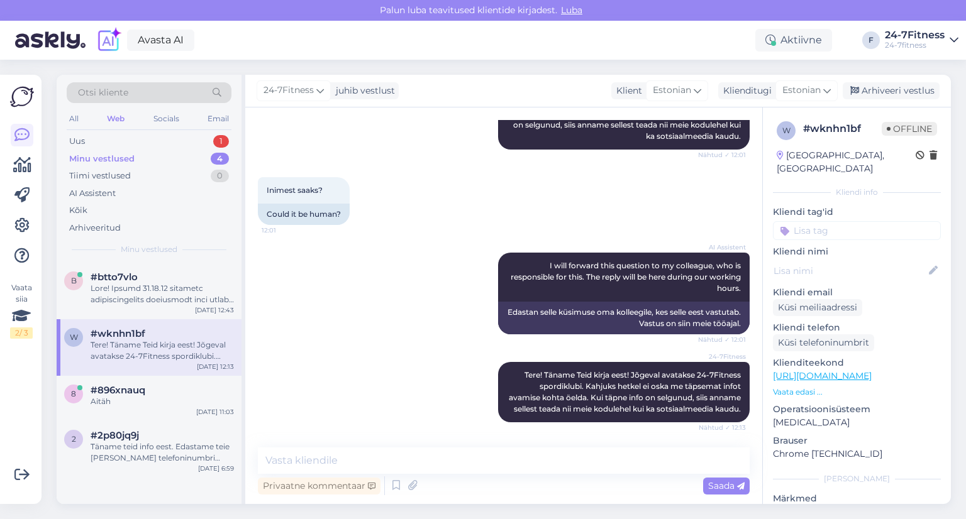
scroll to position [241, 0]
click at [902, 92] on div "Arhiveeri vestlus" at bounding box center [891, 90] width 97 height 17
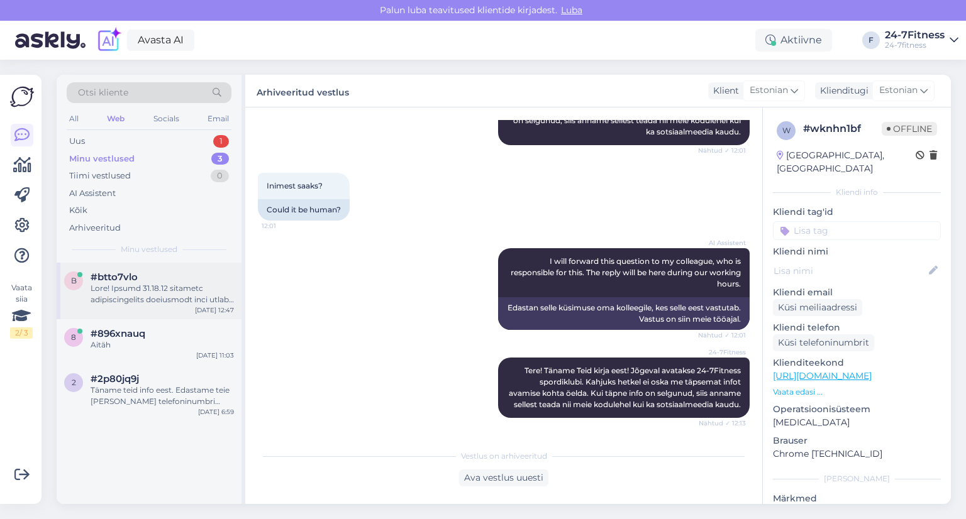
click at [139, 287] on div at bounding box center [162, 294] width 143 height 23
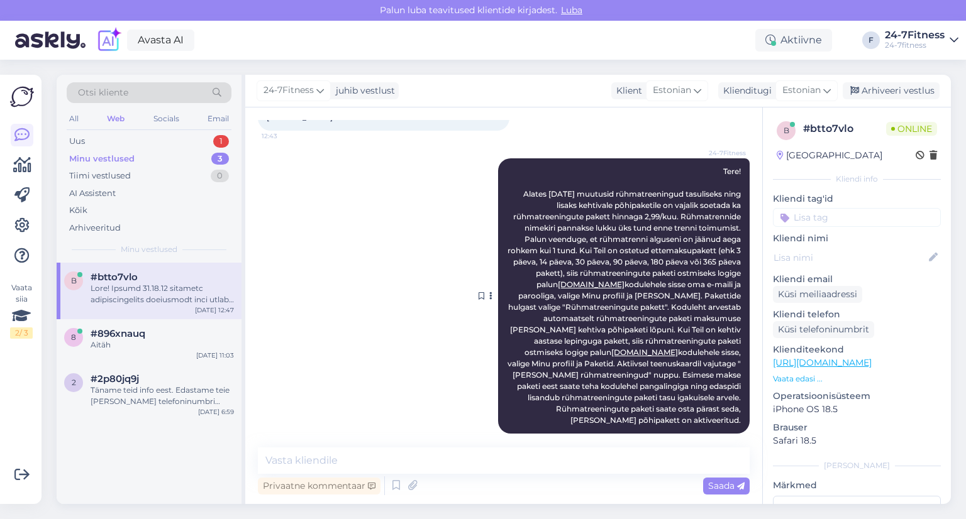
scroll to position [92, 0]
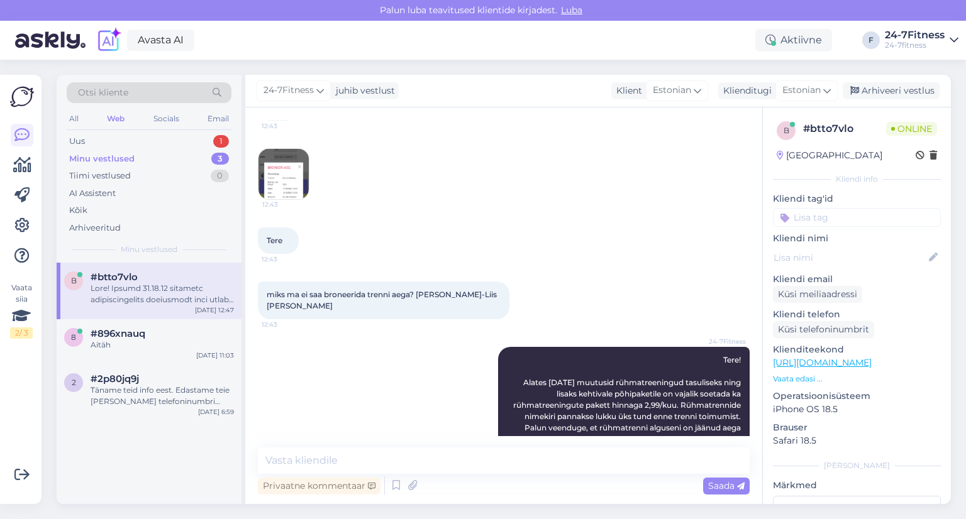
click at [285, 187] on img at bounding box center [283, 174] width 50 height 50
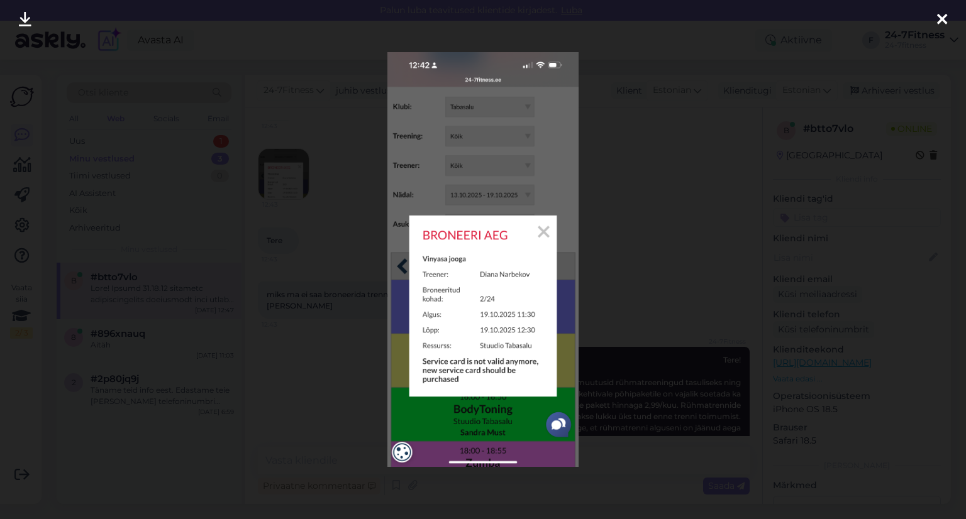
click at [940, 20] on icon at bounding box center [942, 20] width 10 height 16
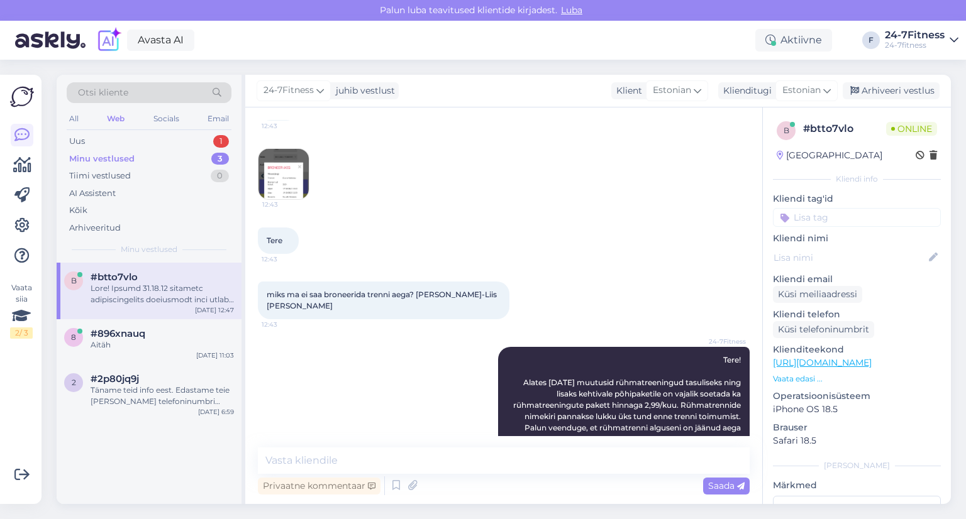
scroll to position [281, 0]
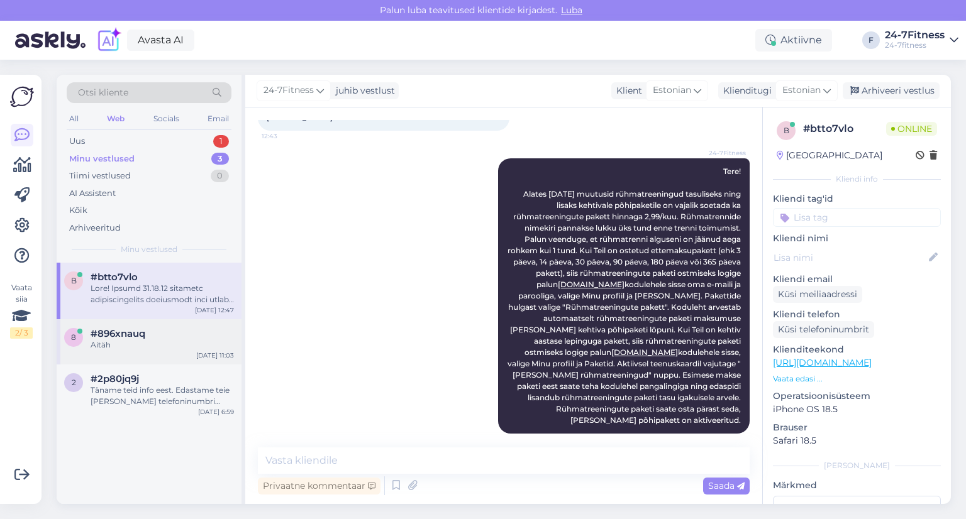
click at [134, 338] on span "#896xnauq" at bounding box center [118, 333] width 55 height 11
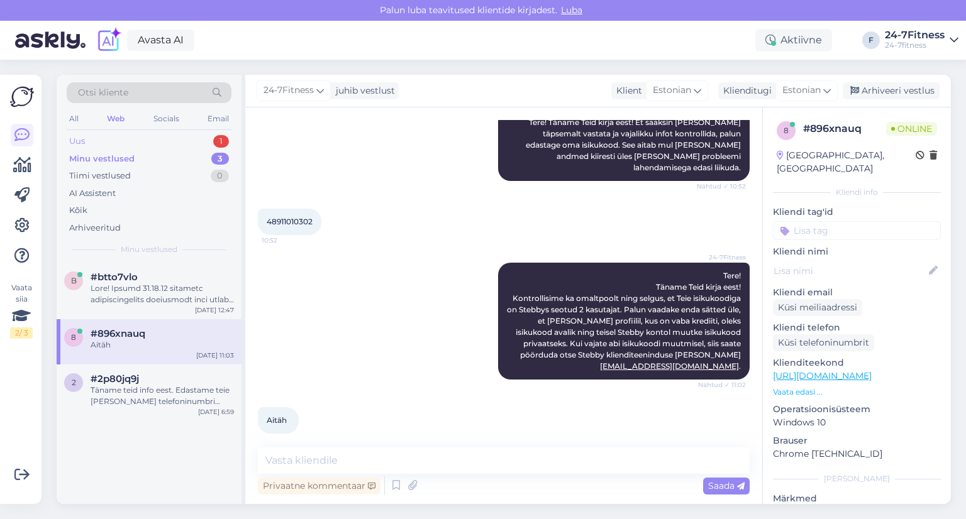
click at [111, 143] on div "Uus 1" at bounding box center [149, 142] width 165 height 18
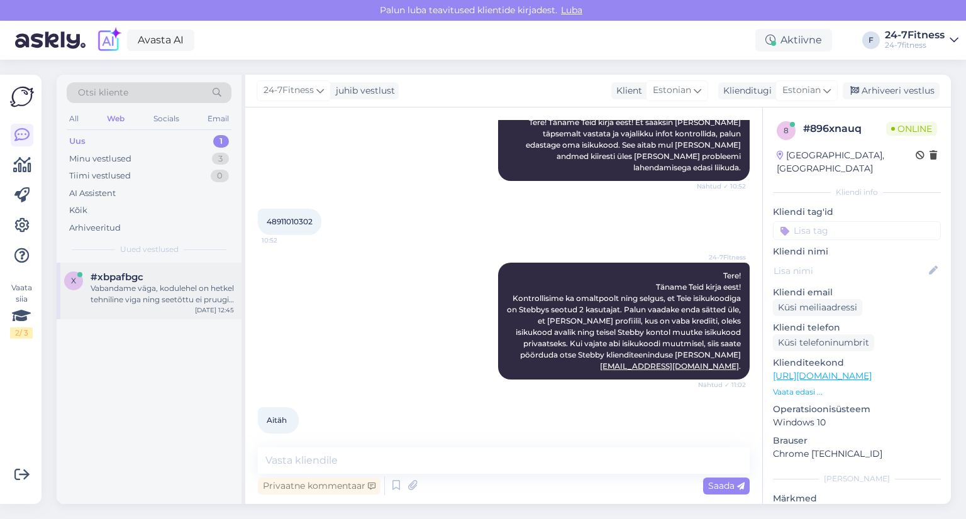
click at [120, 290] on div "Vabandame väga, kodulehel on hetkel tehniline viga ning seetõttu ei pruugi rühm…" at bounding box center [162, 294] width 143 height 23
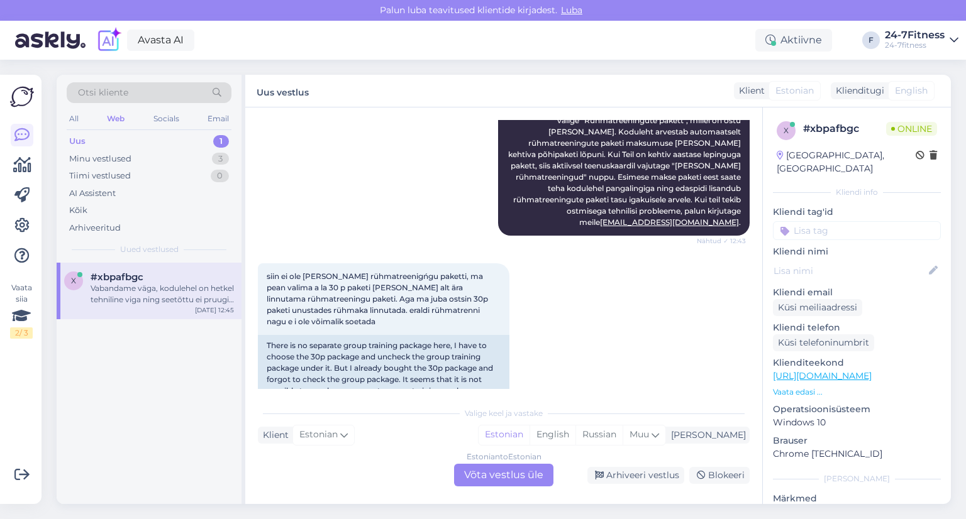
scroll to position [704, 0]
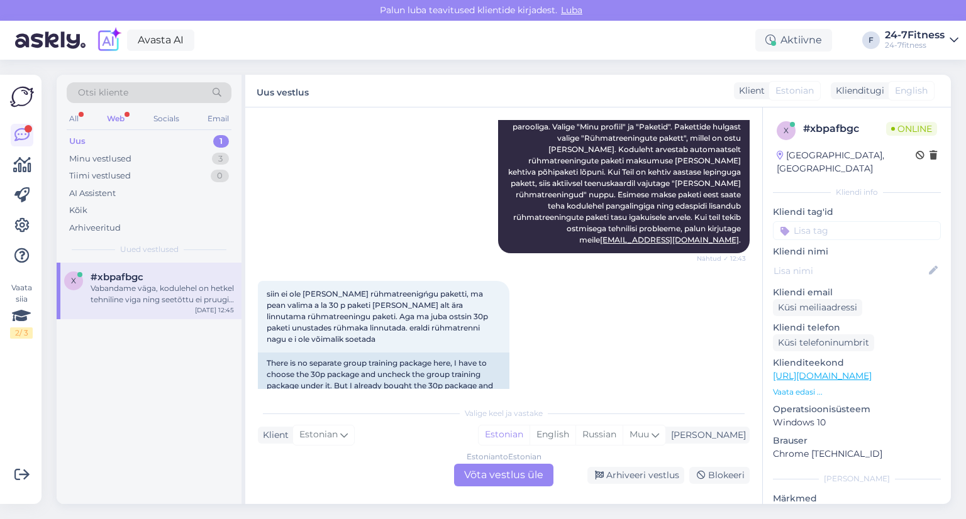
click at [115, 119] on div "Web" at bounding box center [115, 119] width 23 height 16
click at [99, 137] on div "Uus 1" at bounding box center [149, 142] width 165 height 18
